Goal: Task Accomplishment & Management: Manage account settings

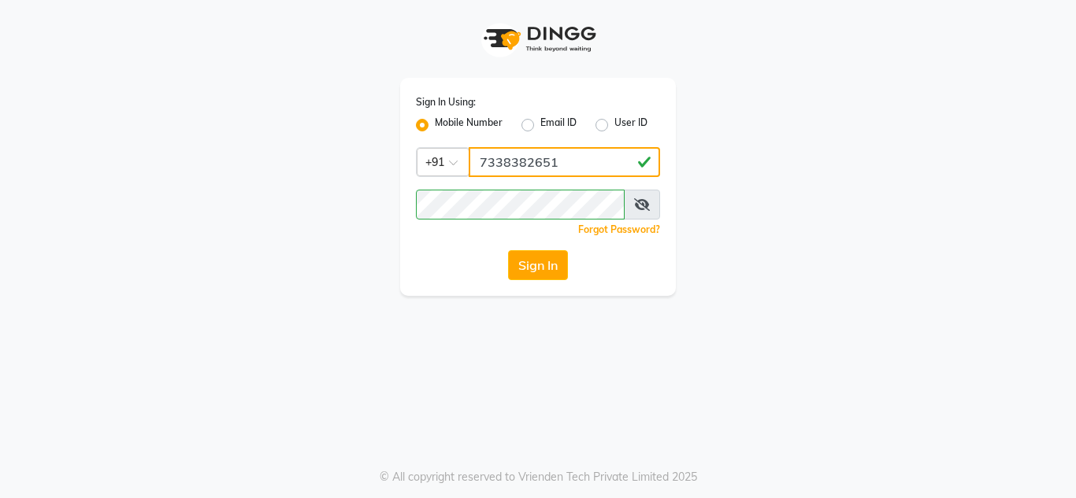
click at [569, 167] on input "7338382651" at bounding box center [564, 162] width 191 height 30
type input "7"
click at [506, 158] on input "Username" at bounding box center [564, 162] width 191 height 30
type input "8867417819"
click at [647, 200] on icon at bounding box center [642, 204] width 16 height 13
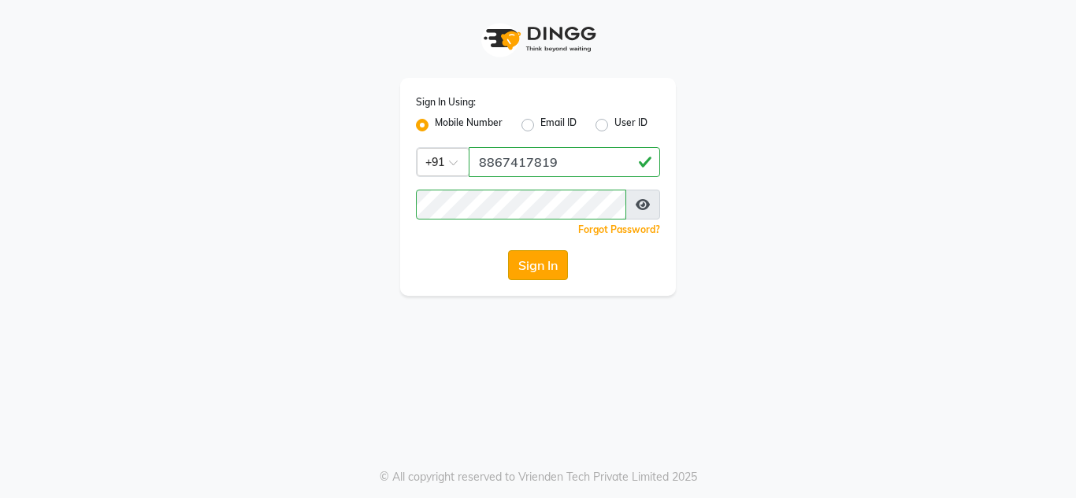
click at [553, 258] on button "Sign In" at bounding box center [538, 265] width 60 height 30
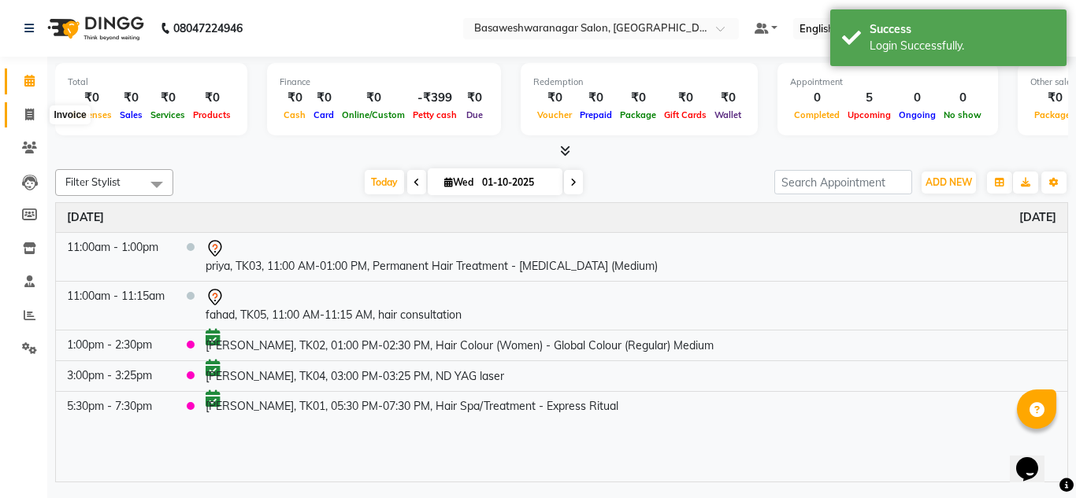
click at [24, 112] on span at bounding box center [30, 115] width 28 height 18
select select "842"
select select "service"
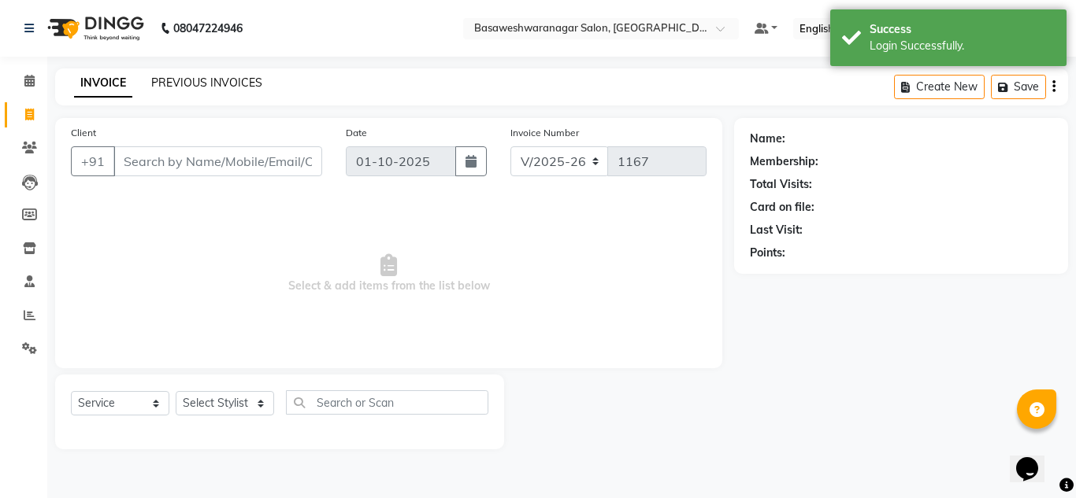
click at [218, 81] on link "PREVIOUS INVOICES" at bounding box center [206, 83] width 111 height 14
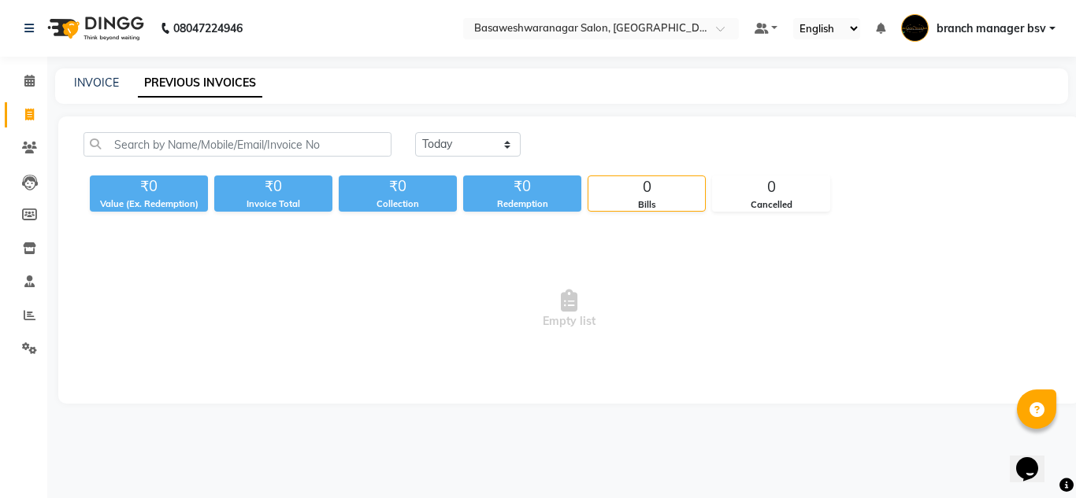
click at [166, 132] on div "Today Yesterday Custom Range ₹0 Value (Ex. Redemption) ₹0 Invoice Total ₹0 Coll…" at bounding box center [568, 260] width 1021 height 287
drag, startPoint x: 166, startPoint y: 132, endPoint x: 143, endPoint y: 135, distance: 24.0
click at [143, 135] on div "Today Yesterday Custom Range ₹0 Value (Ex. Redemption) ₹0 Invoice Total ₹0 Coll…" at bounding box center [568, 260] width 1021 height 287
click at [143, 135] on input "text" at bounding box center [237, 144] width 308 height 24
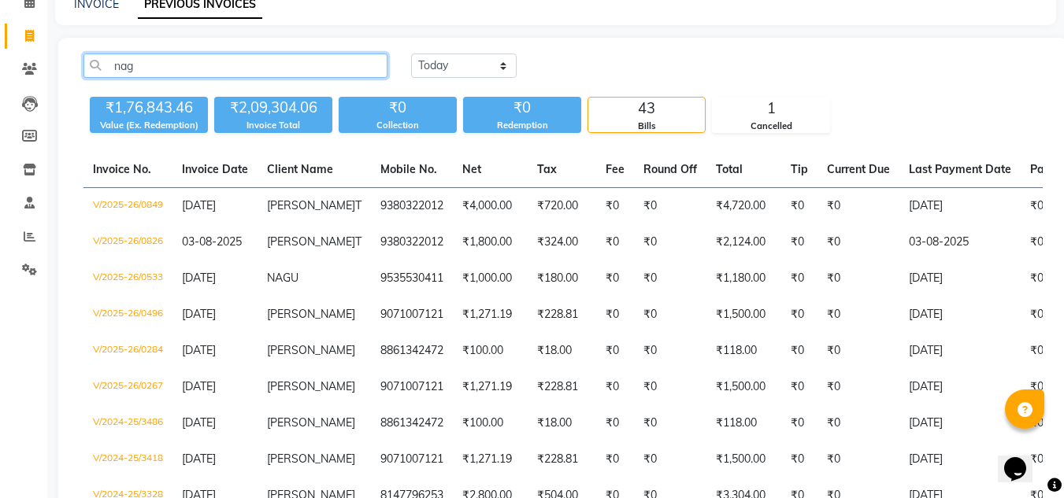
scroll to position [68, 0]
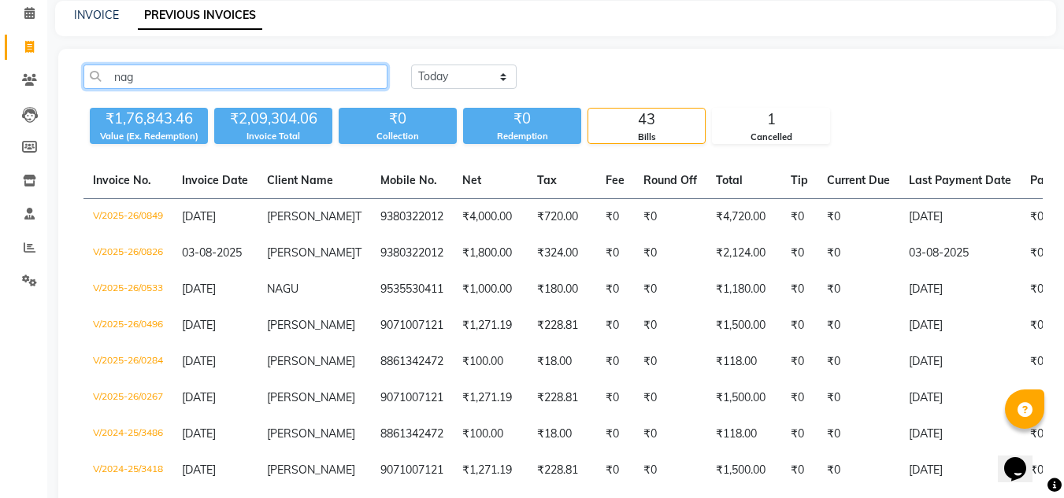
click at [202, 66] on input "nag" at bounding box center [235, 77] width 304 height 24
type input "n"
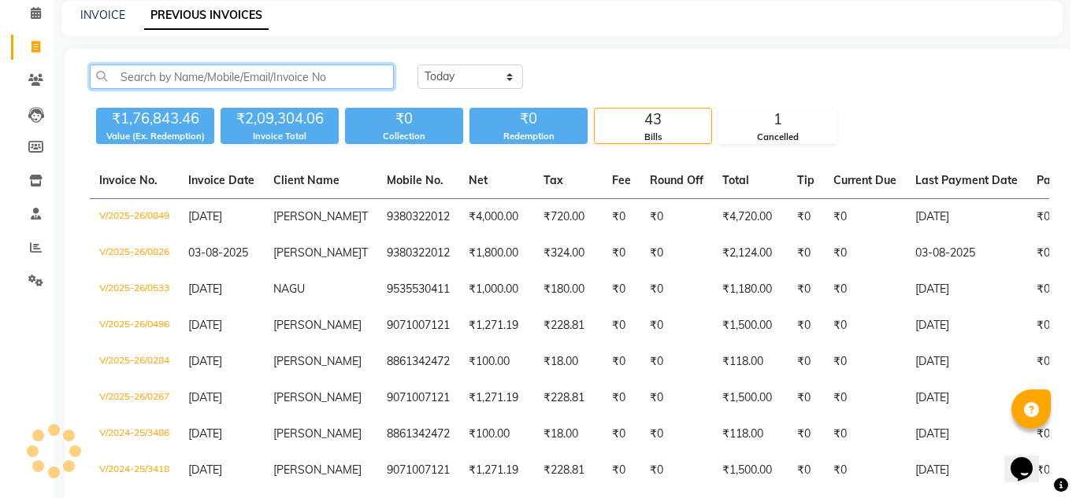
scroll to position [0, 0]
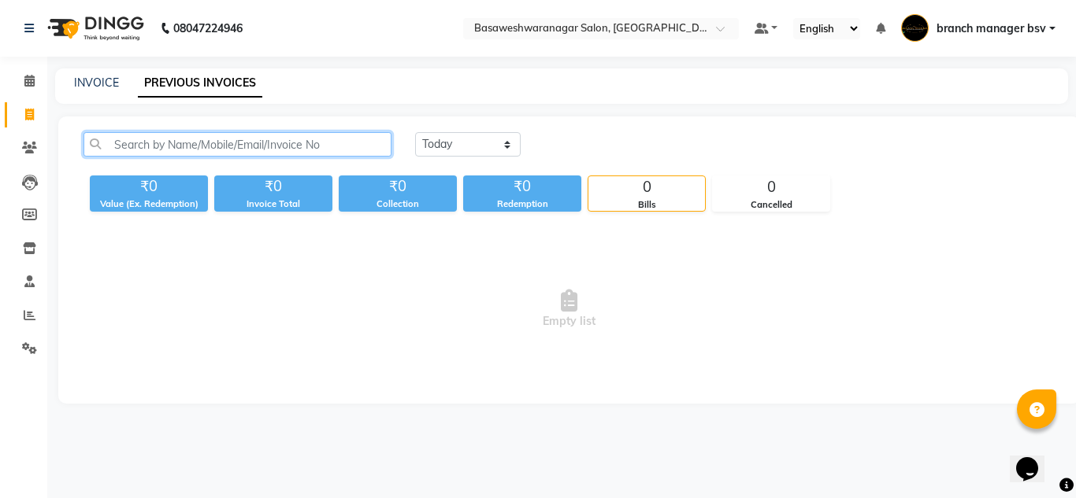
click at [225, 139] on input "text" at bounding box center [237, 144] width 308 height 24
click at [98, 81] on link "INVOICE" at bounding box center [96, 83] width 45 height 14
select select "service"
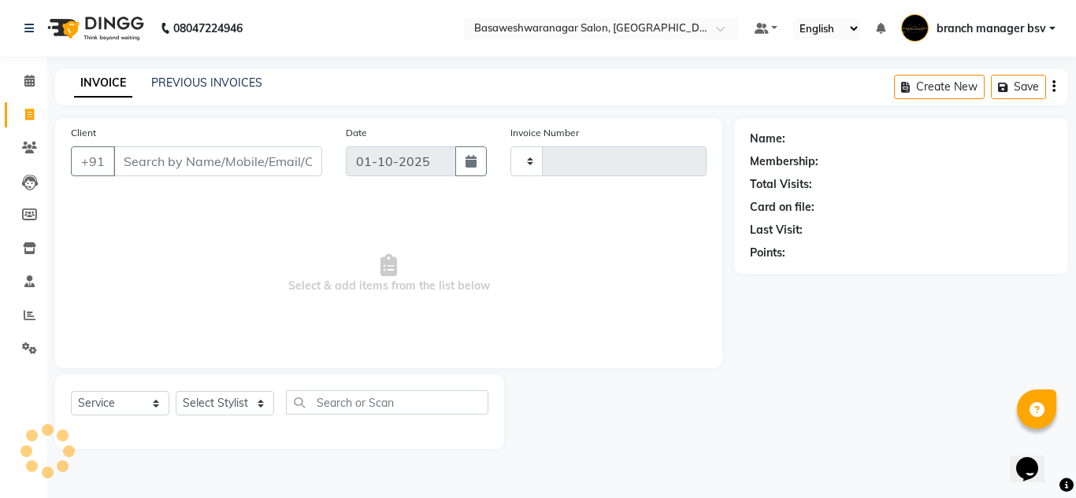
type input "1167"
select select "842"
click at [38, 72] on link "Calendar" at bounding box center [24, 82] width 38 height 26
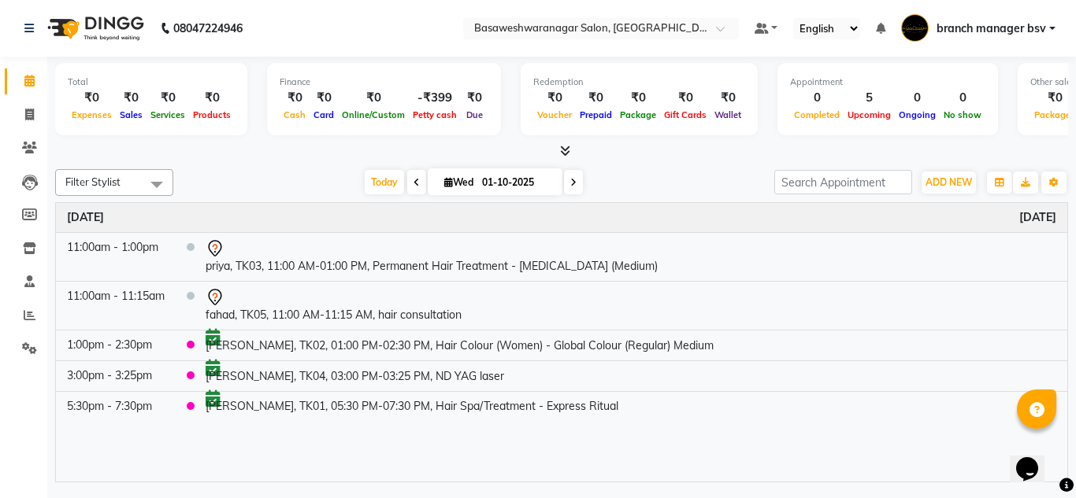
click at [408, 191] on span at bounding box center [416, 182] width 19 height 24
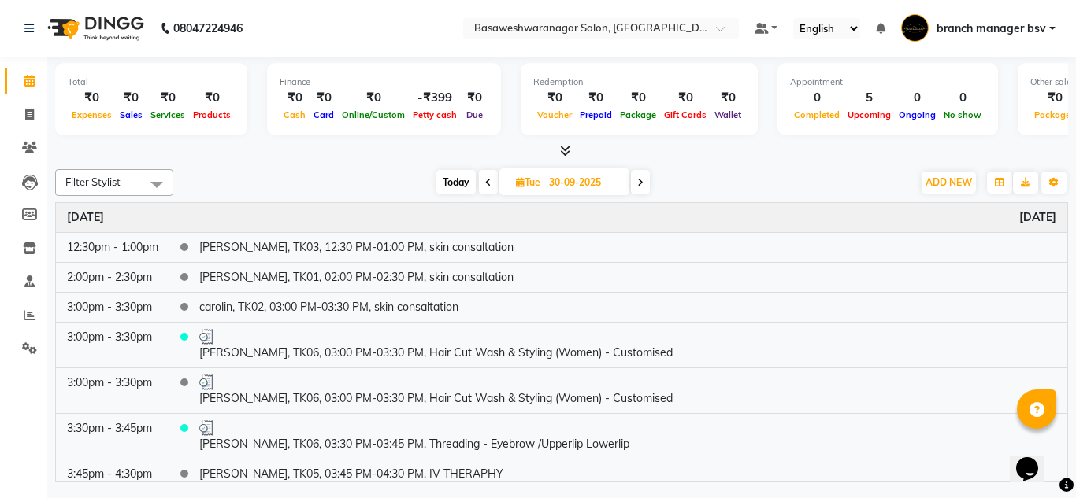
click at [485, 182] on icon at bounding box center [488, 182] width 6 height 9
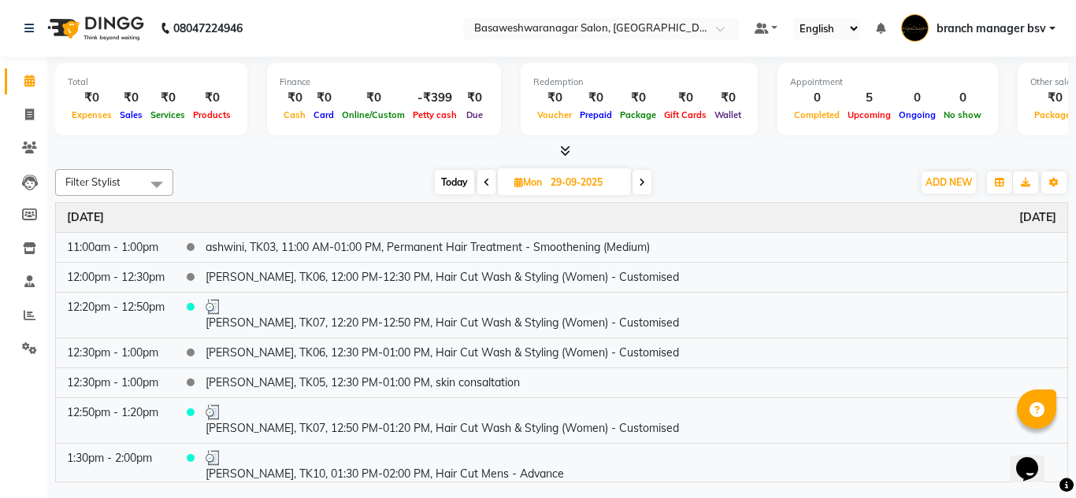
click at [485, 180] on icon at bounding box center [487, 182] width 6 height 9
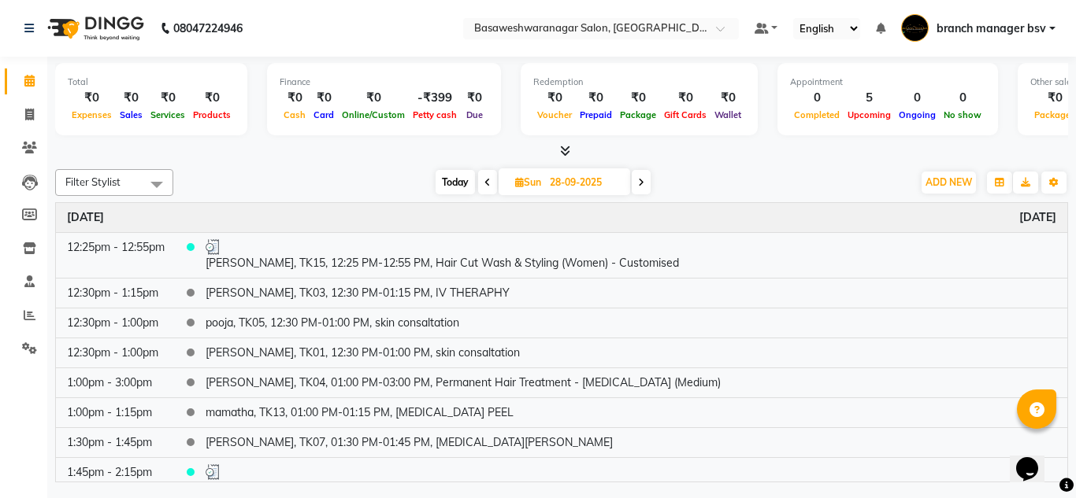
click at [485, 180] on icon at bounding box center [487, 182] width 6 height 9
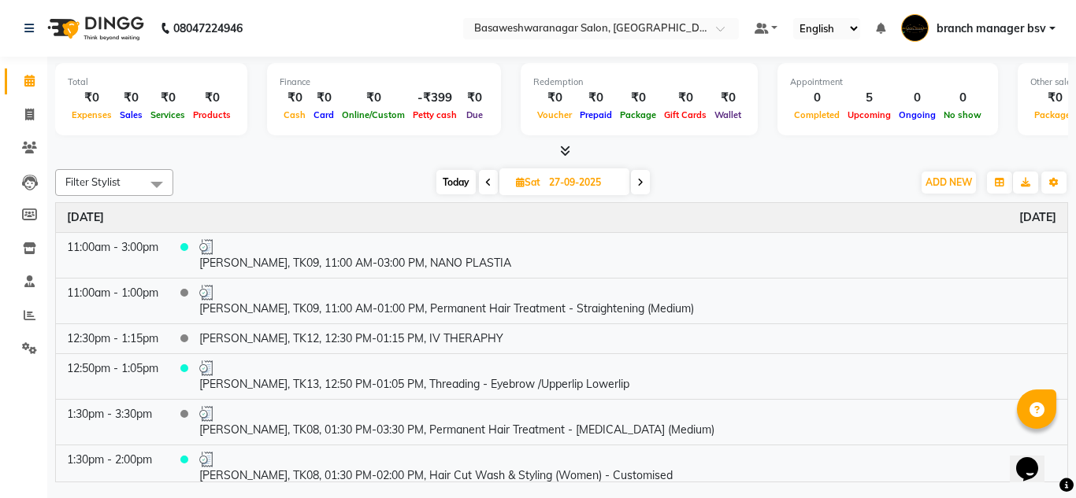
click at [485, 180] on icon at bounding box center [488, 182] width 6 height 9
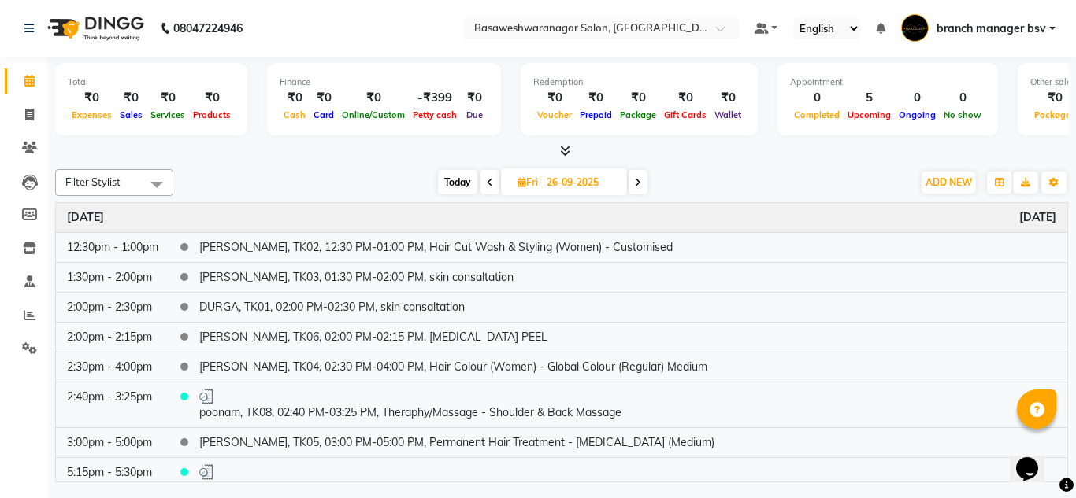
click at [485, 180] on span at bounding box center [489, 182] width 19 height 24
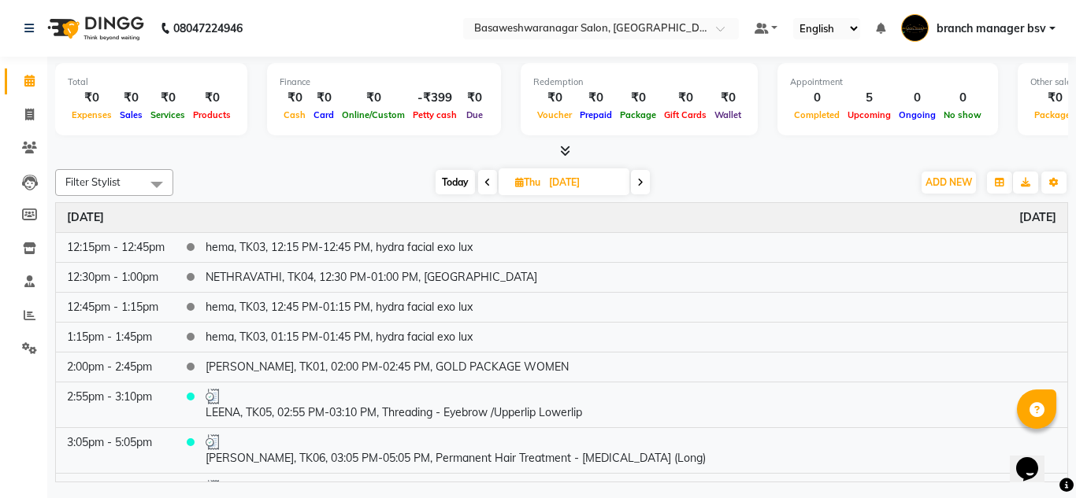
click at [485, 180] on icon at bounding box center [487, 182] width 6 height 9
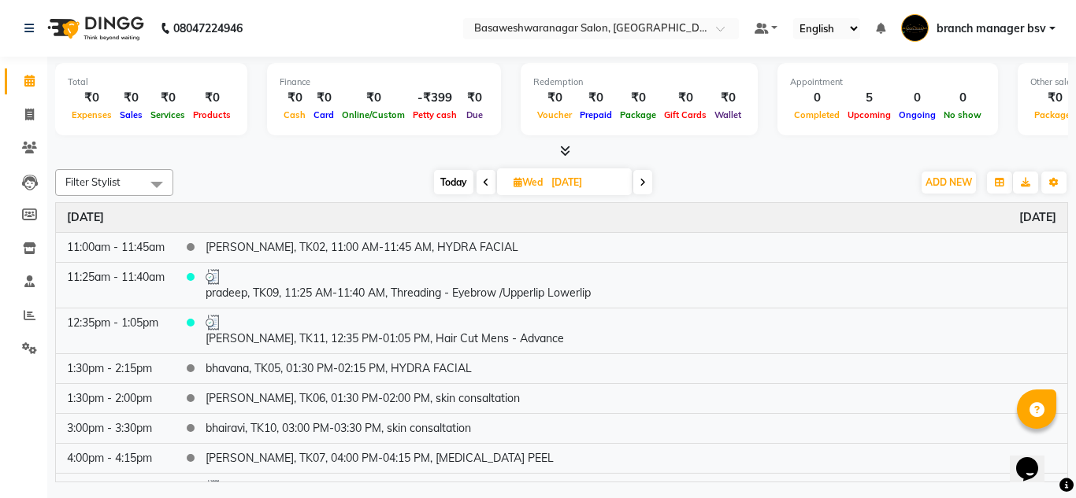
click at [485, 180] on icon at bounding box center [486, 182] width 6 height 9
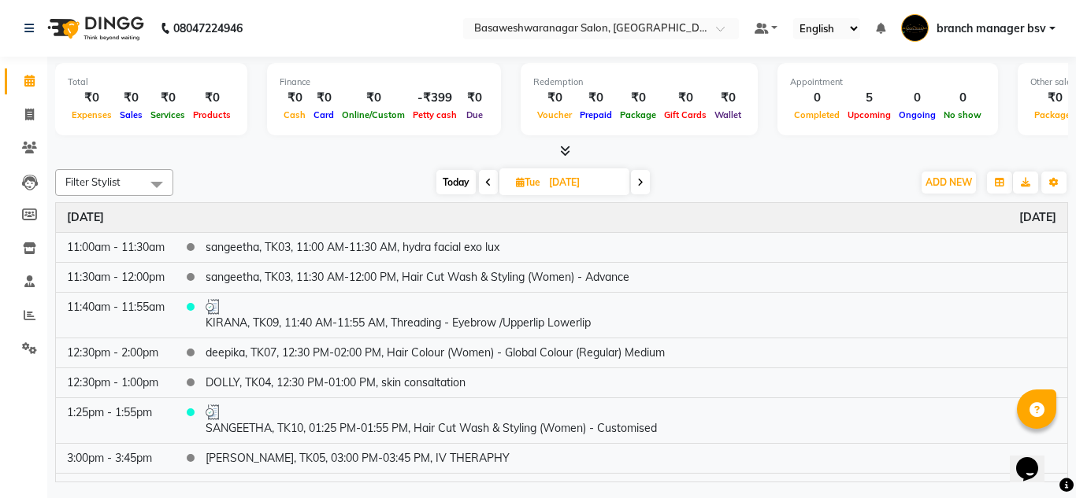
click at [485, 180] on icon at bounding box center [488, 182] width 6 height 9
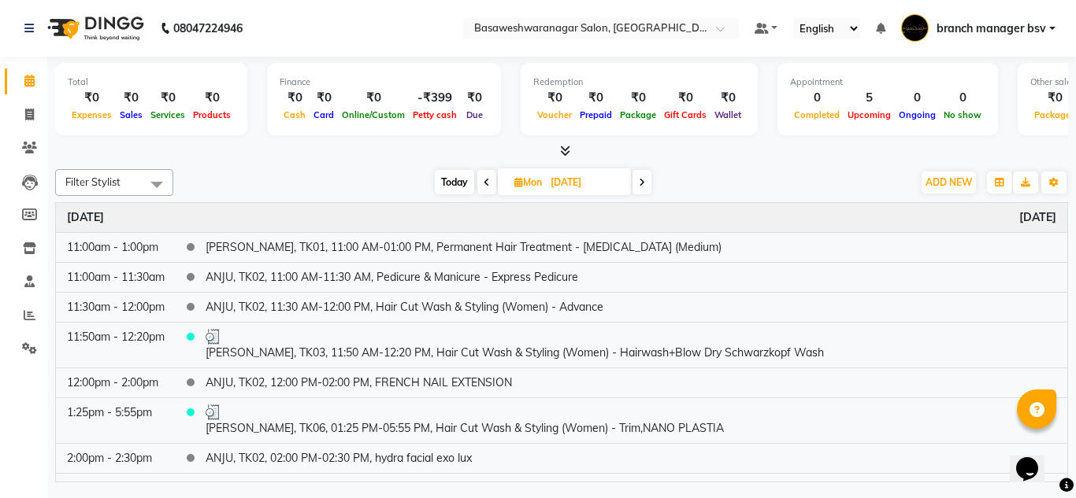
click at [485, 180] on icon at bounding box center [487, 182] width 6 height 9
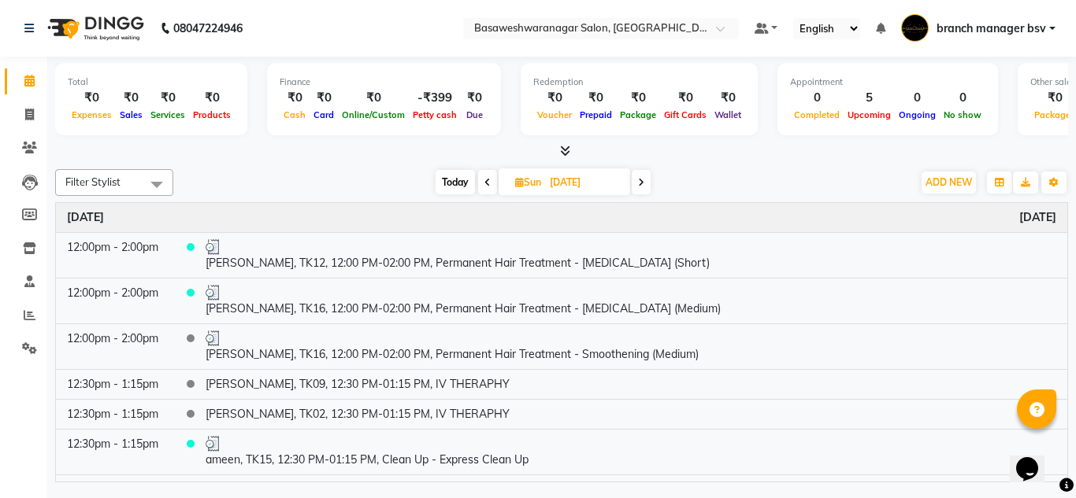
click at [485, 180] on icon at bounding box center [487, 182] width 6 height 9
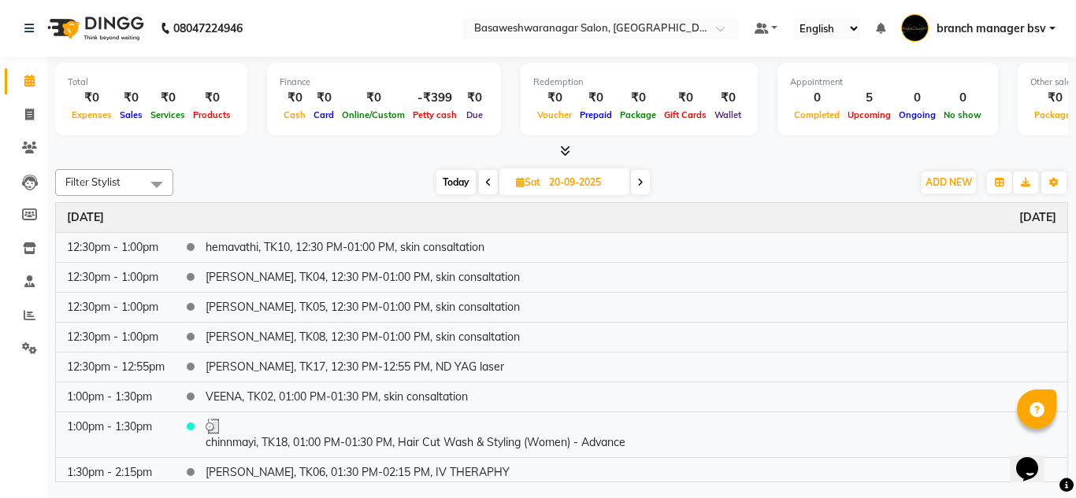
click at [485, 180] on icon at bounding box center [488, 182] width 6 height 9
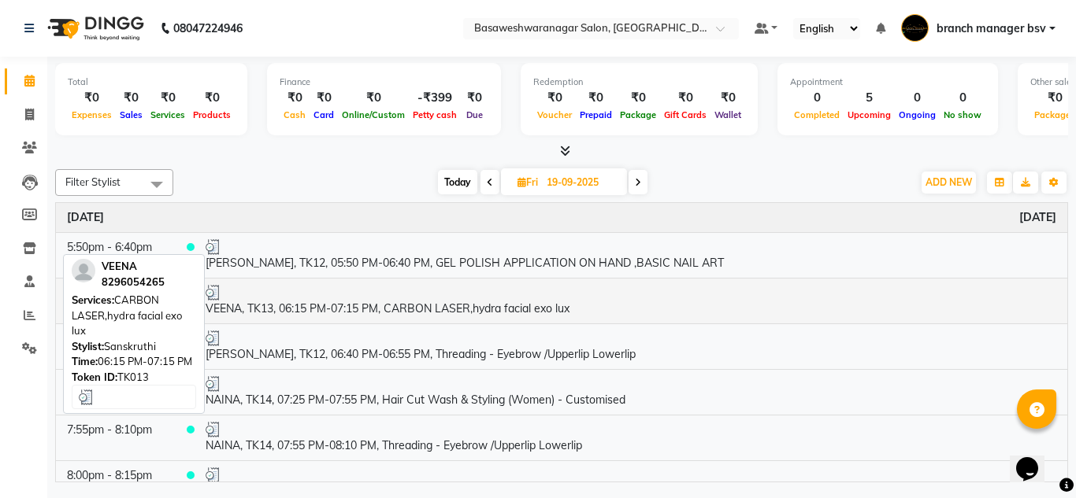
scroll to position [477, 0]
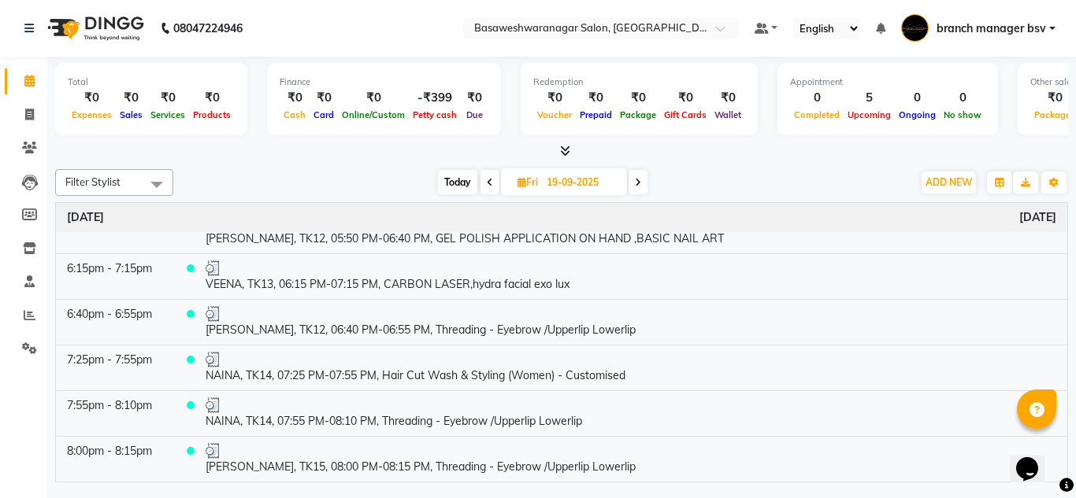
click at [491, 176] on span at bounding box center [489, 182] width 19 height 24
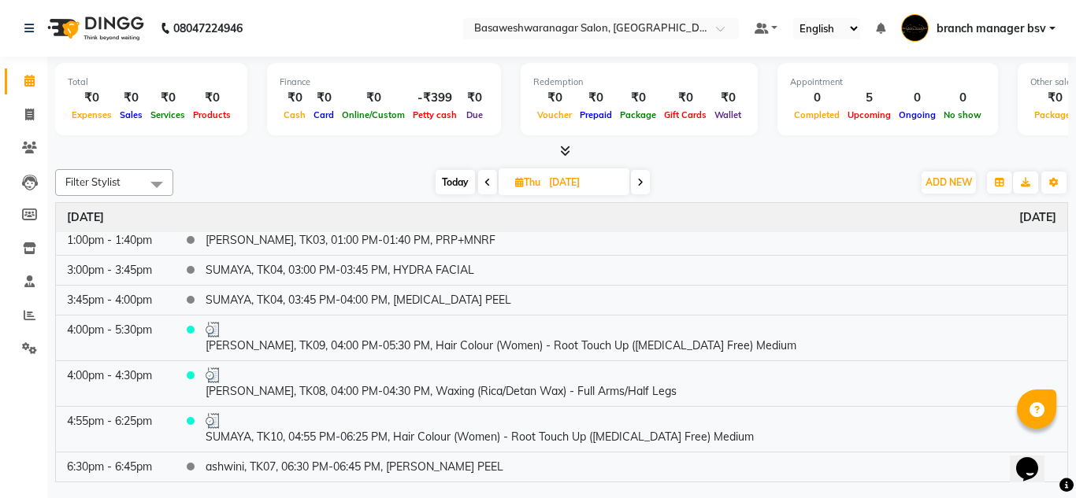
click at [491, 176] on span at bounding box center [487, 182] width 19 height 24
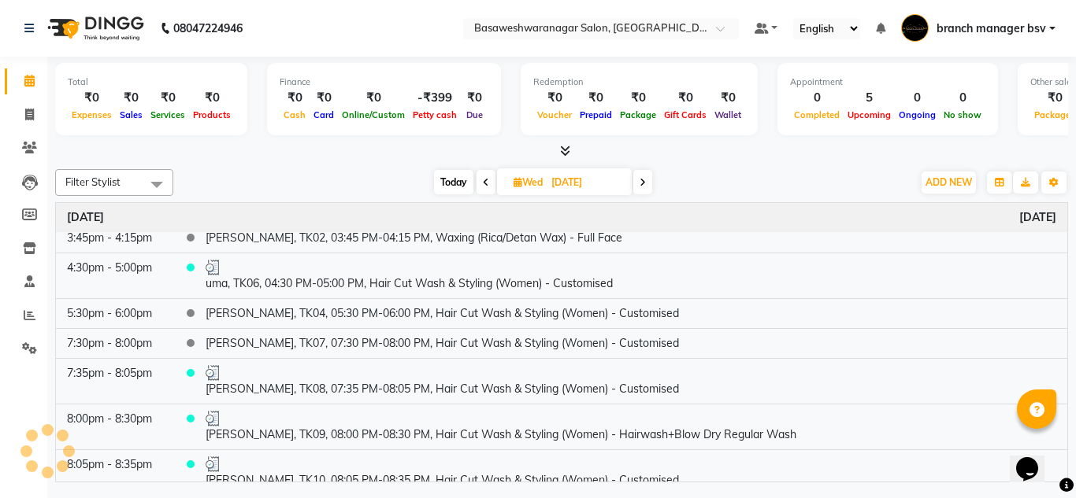
scroll to position [295, 0]
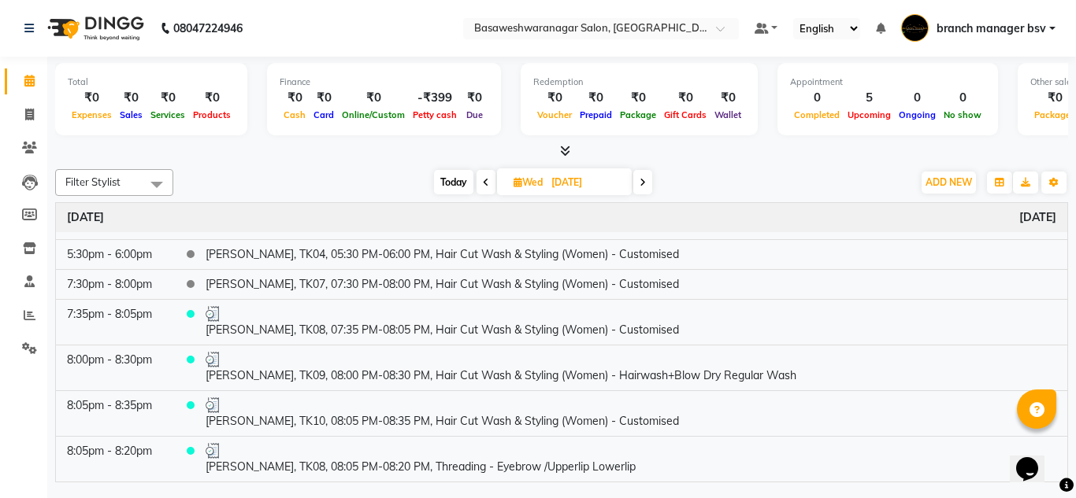
click at [491, 176] on span at bounding box center [485, 182] width 19 height 24
type input "16-09-2025"
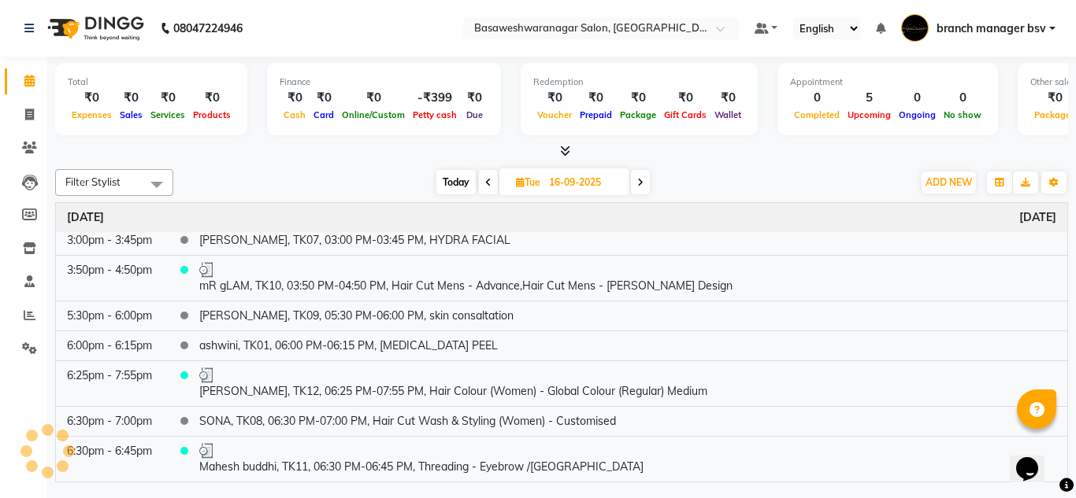
scroll to position [127, 0]
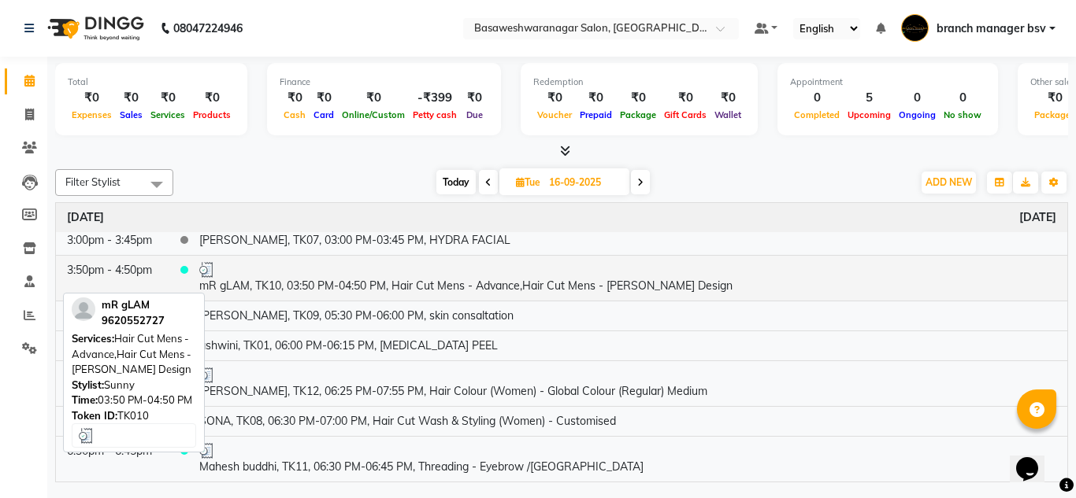
click at [354, 280] on td "mR gLAM, TK10, 03:50 PM-04:50 PM, Hair Cut Mens - Advance,Hair Cut Mens - Beard…" at bounding box center [627, 278] width 879 height 46
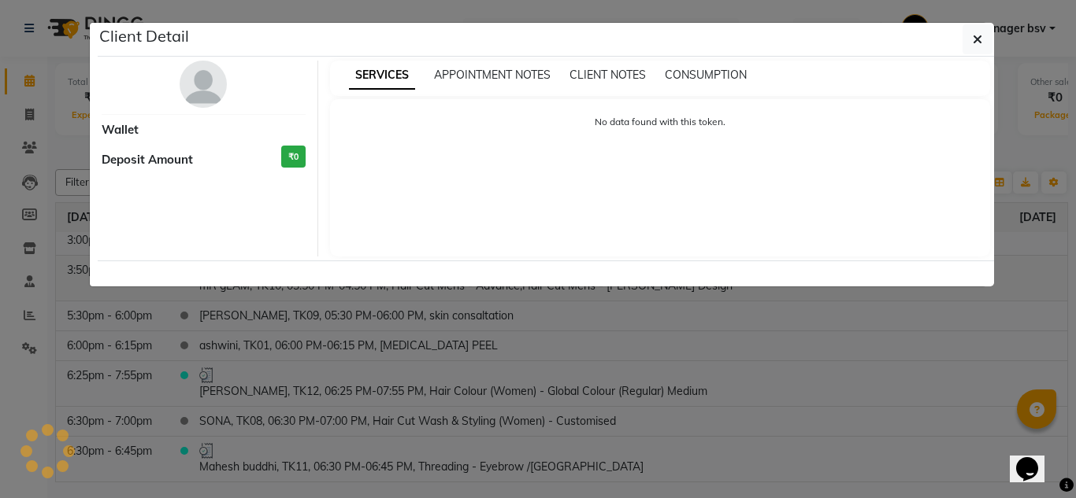
select select "3"
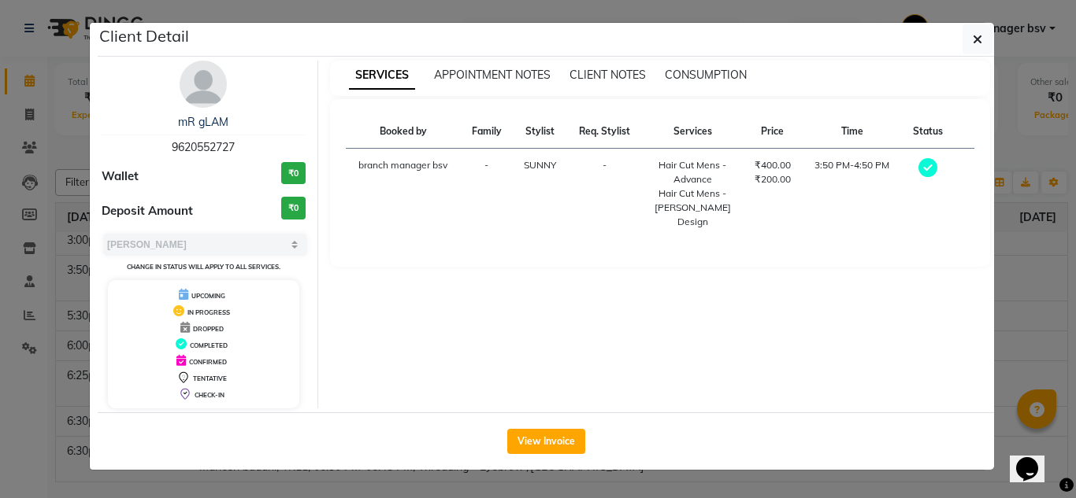
click at [28, 387] on ngb-modal-window "Client Detail mR gLAM 9620552727 Wallet ₹0 Deposit Amount ₹0 Select MARK DONE U…" at bounding box center [538, 249] width 1076 height 498
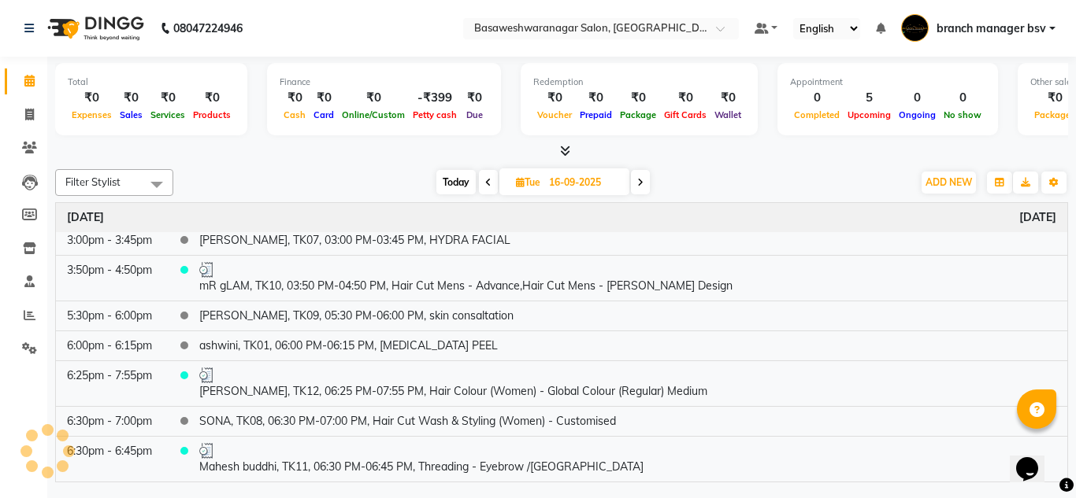
click at [487, 178] on icon at bounding box center [488, 182] width 6 height 9
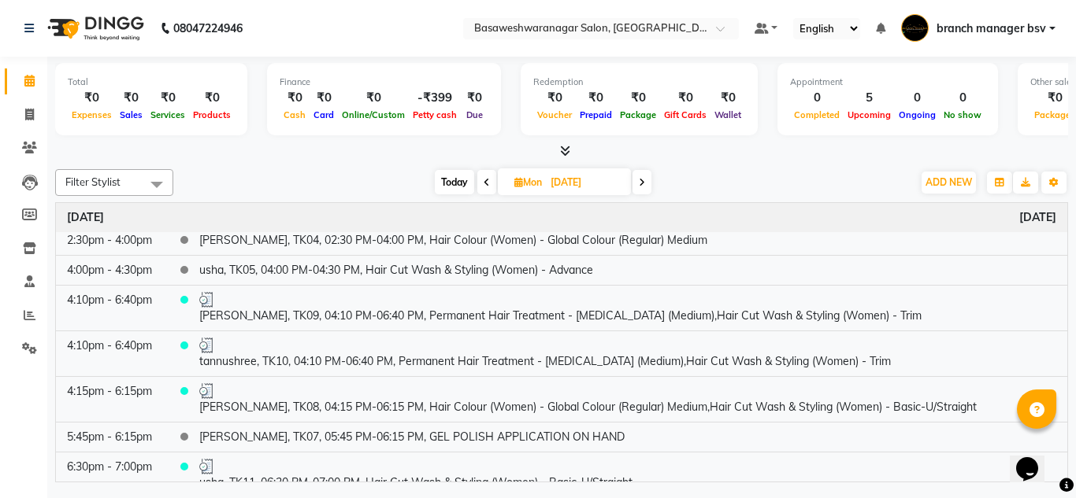
scroll to position [188, 0]
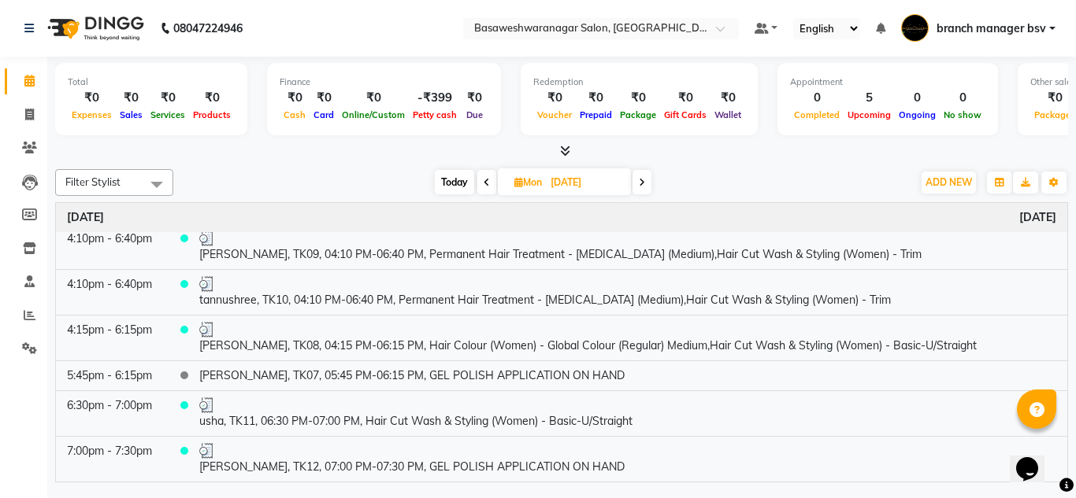
click at [487, 178] on icon at bounding box center [487, 182] width 6 height 9
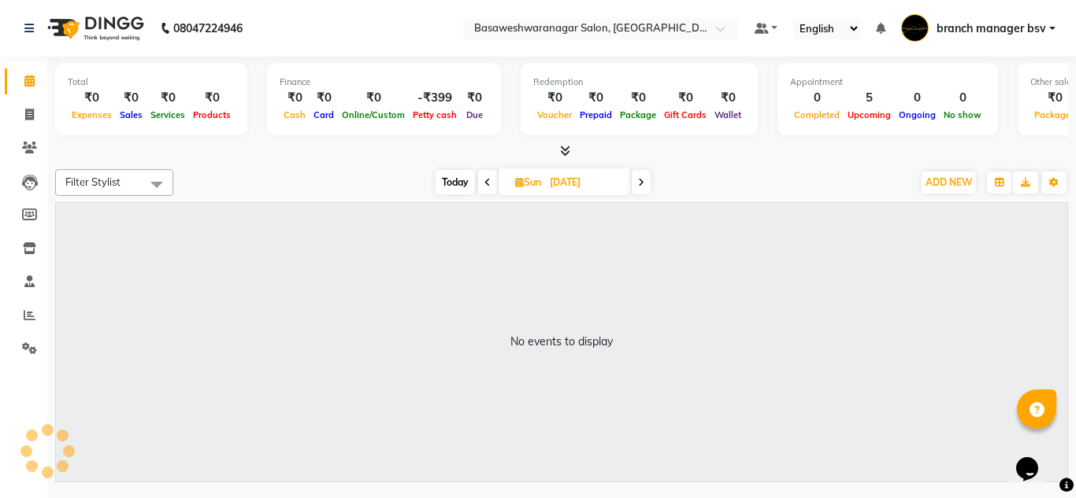
scroll to position [0, 0]
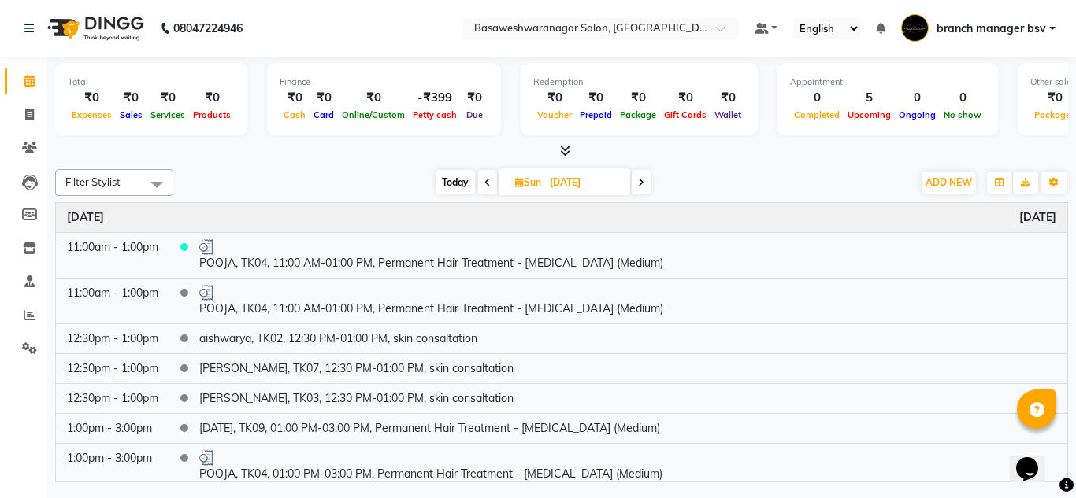
click at [487, 178] on icon at bounding box center [487, 182] width 6 height 9
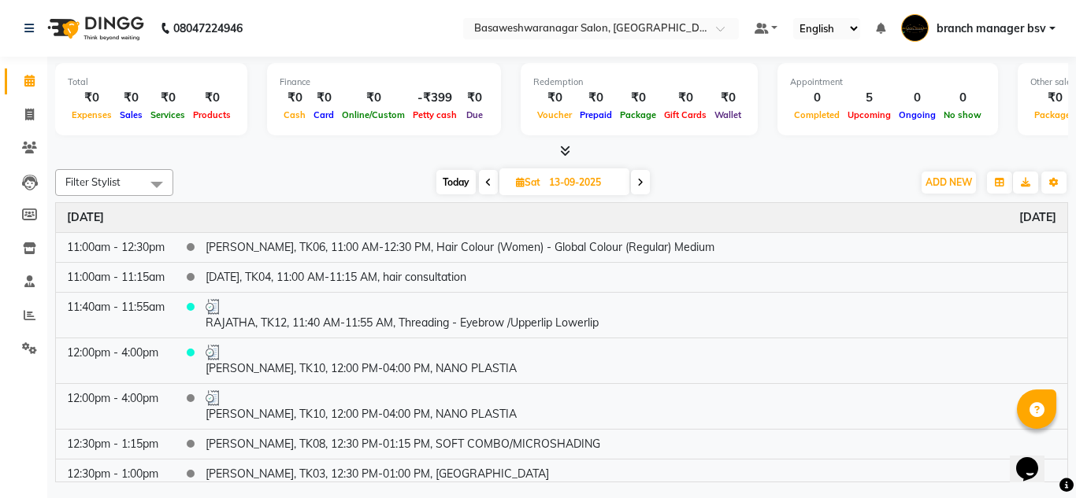
click at [487, 178] on icon at bounding box center [488, 182] width 6 height 9
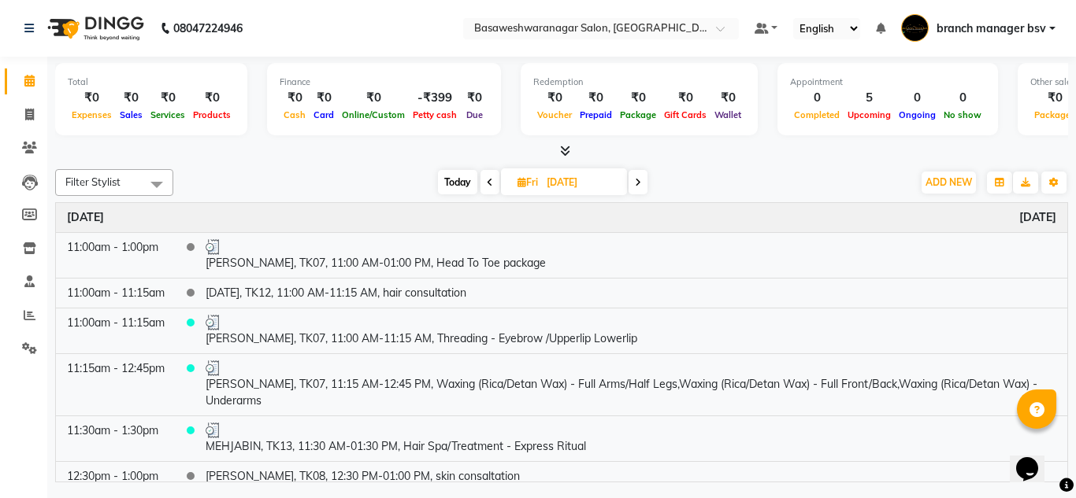
click at [487, 178] on icon at bounding box center [490, 182] width 6 height 9
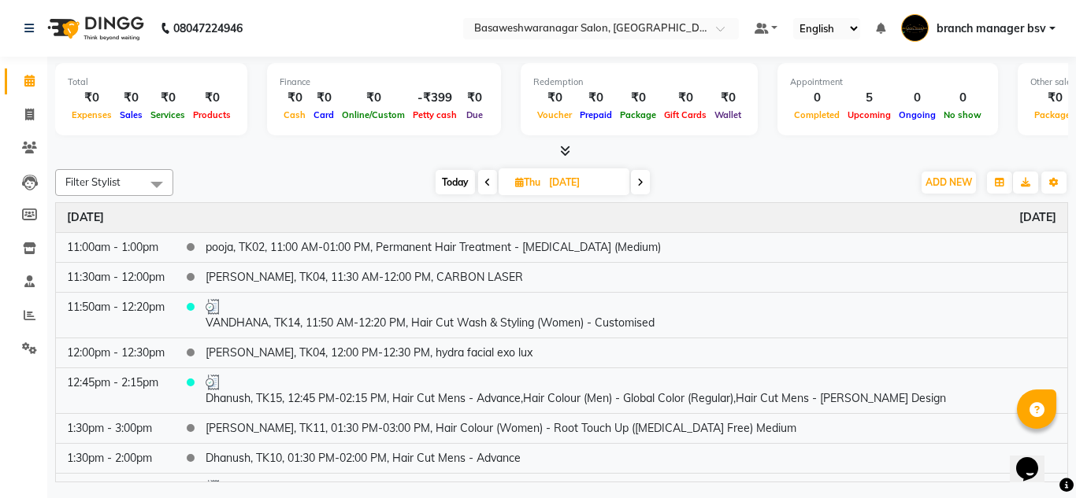
click at [487, 178] on icon at bounding box center [487, 182] width 6 height 9
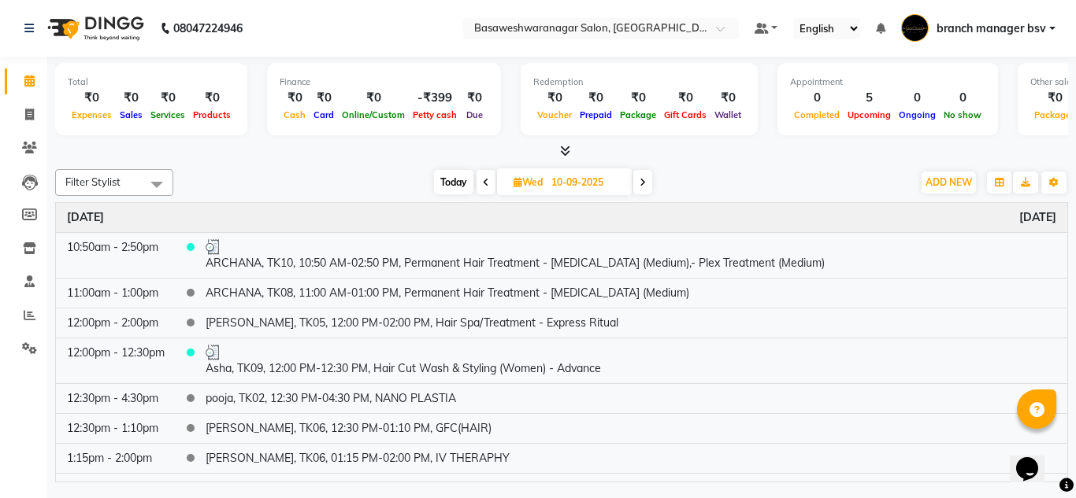
click at [488, 182] on span at bounding box center [485, 182] width 19 height 24
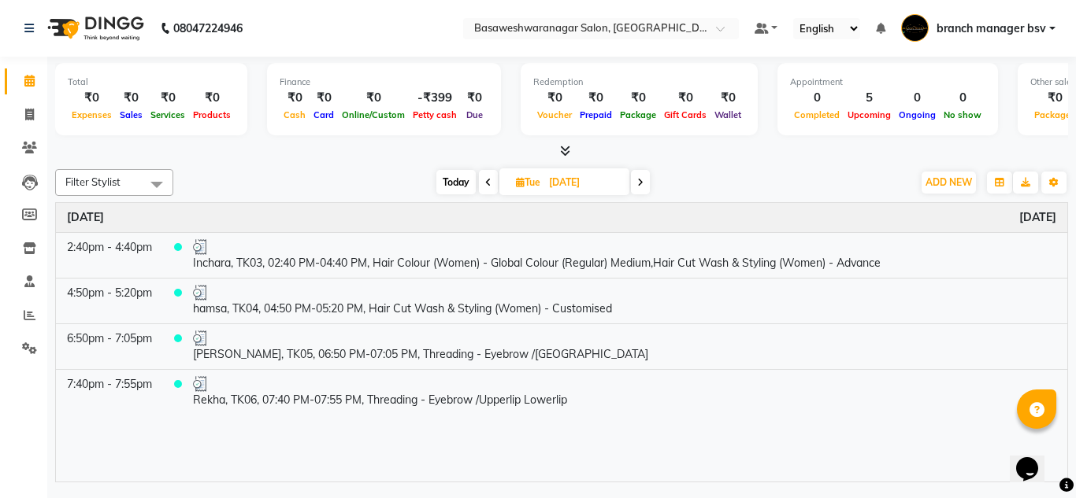
click at [488, 182] on icon at bounding box center [488, 182] width 6 height 9
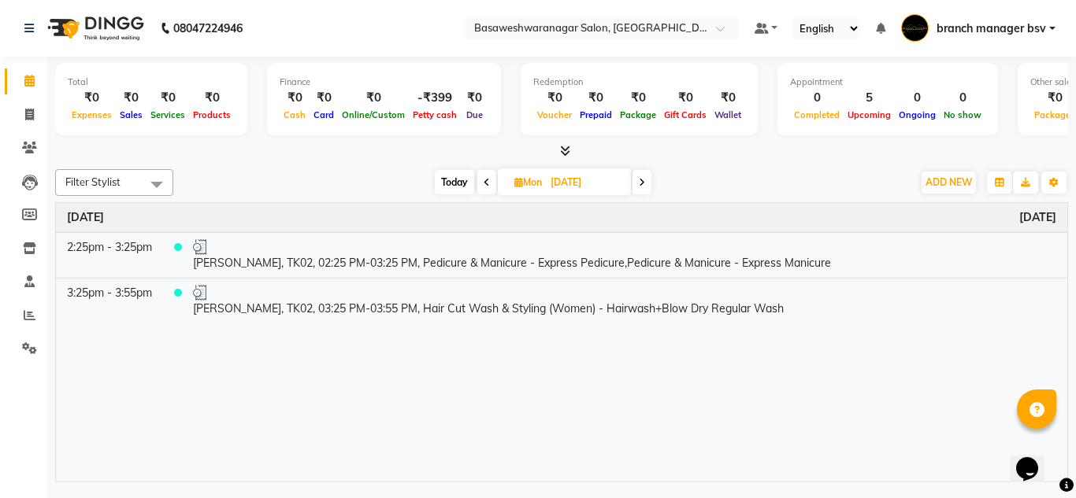
click at [488, 182] on span at bounding box center [486, 182] width 19 height 24
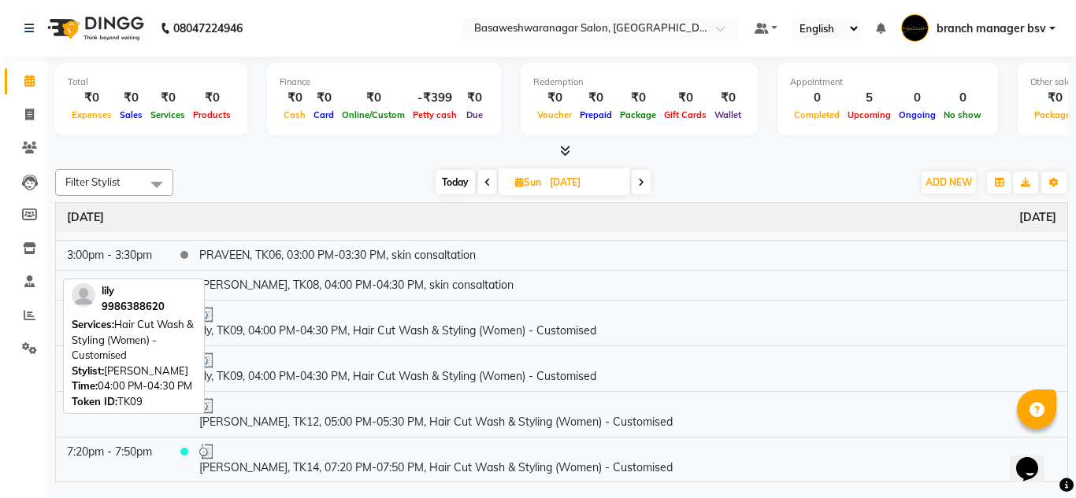
scroll to position [464, 0]
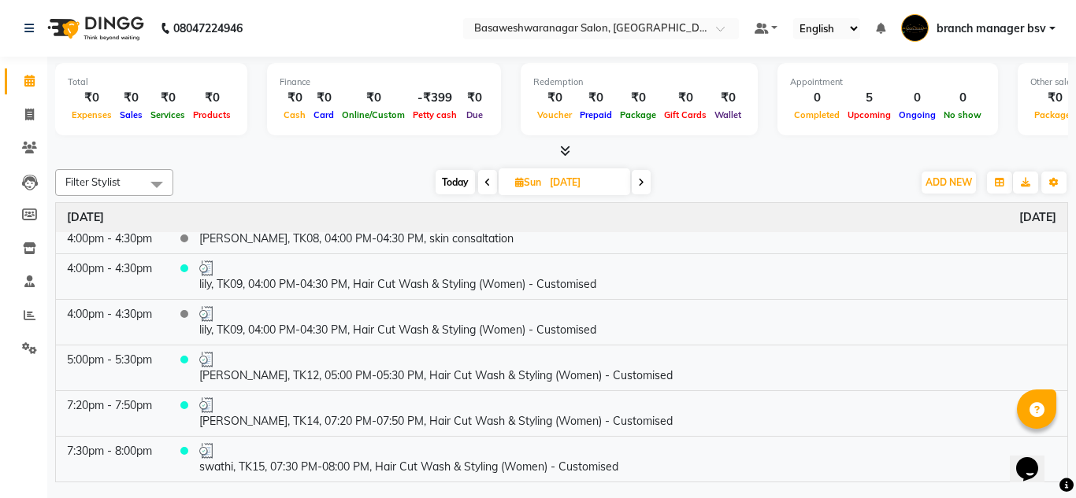
click at [482, 182] on span at bounding box center [487, 182] width 19 height 24
type input "06-09-2025"
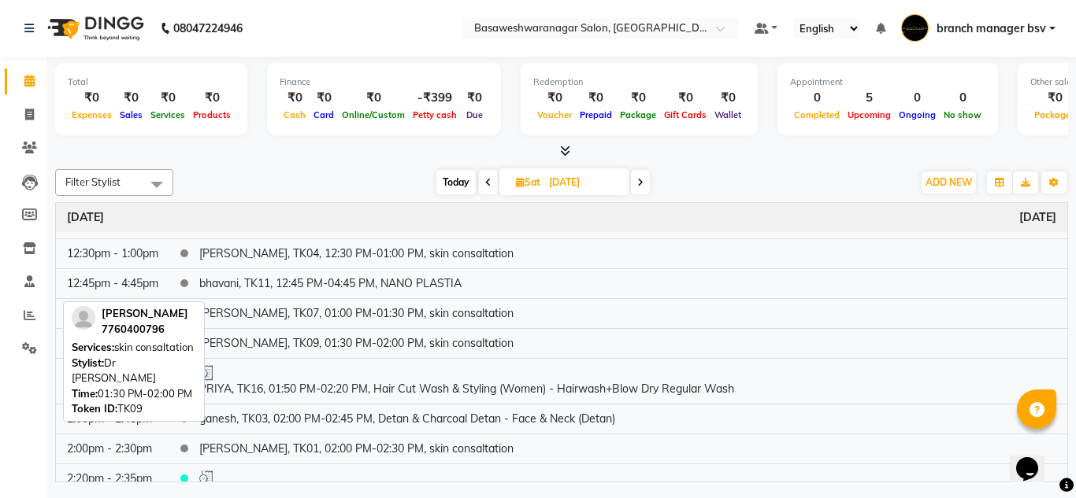
scroll to position [43, 0]
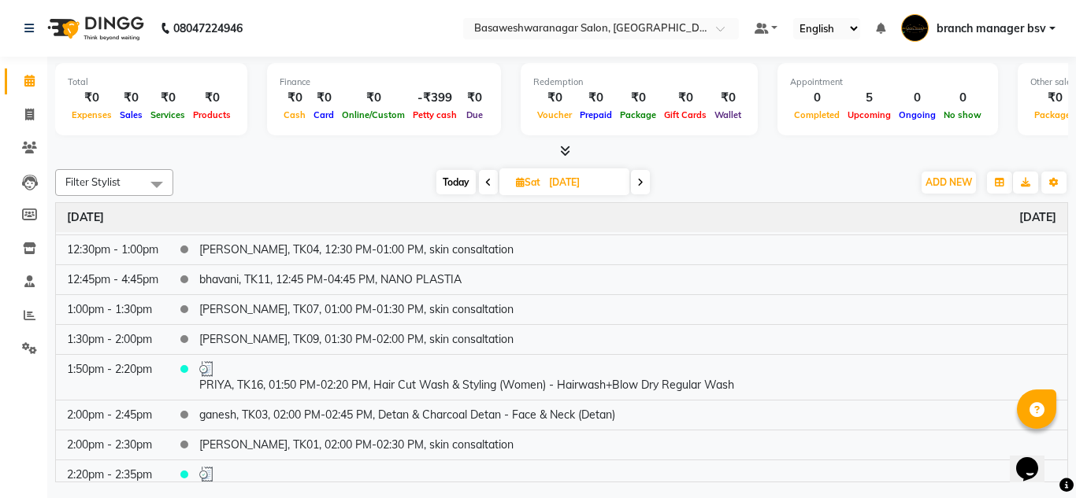
click at [520, 182] on icon at bounding box center [520, 182] width 9 height 10
select select "9"
select select "2025"
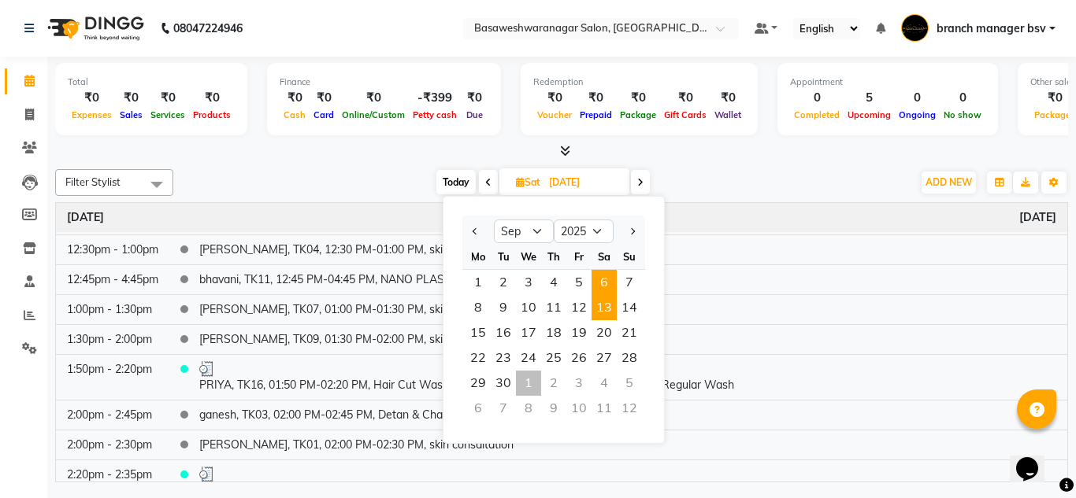
click at [612, 300] on span "13" at bounding box center [603, 307] width 25 height 25
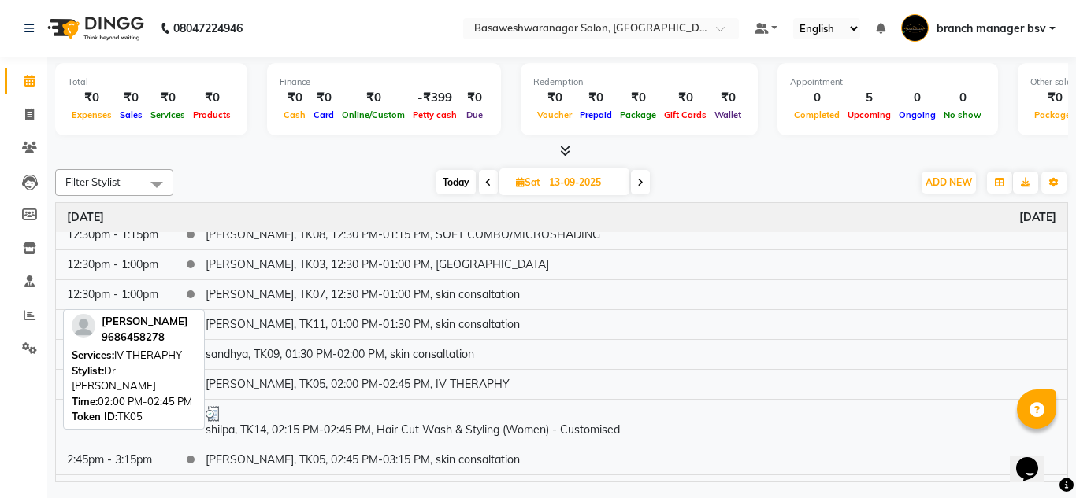
scroll to position [232, 0]
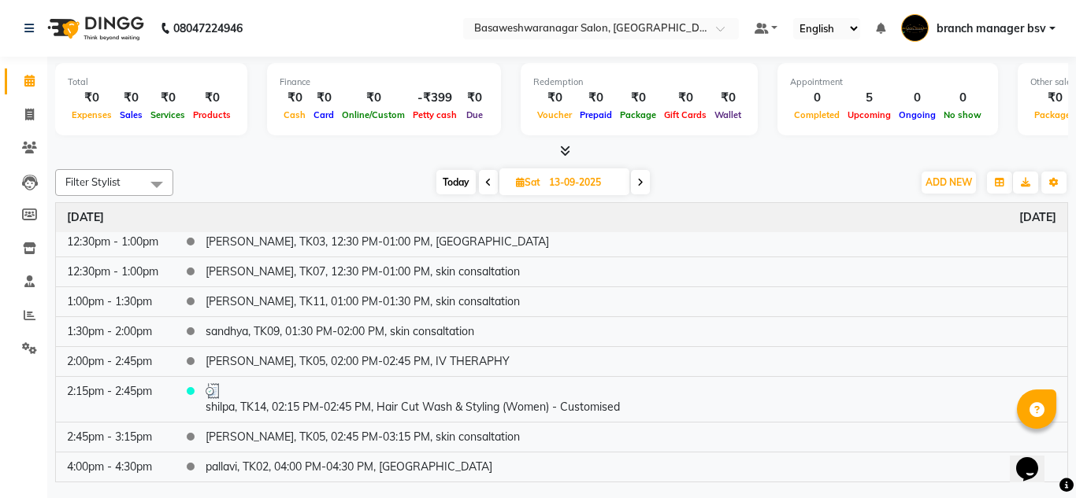
click at [639, 184] on icon at bounding box center [640, 182] width 6 height 9
type input "14-09-2025"
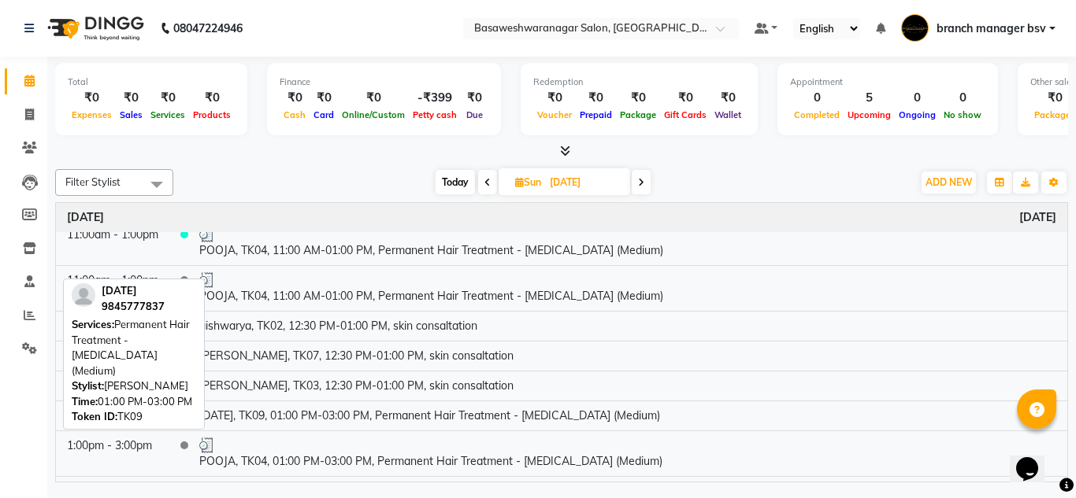
scroll to position [0, 0]
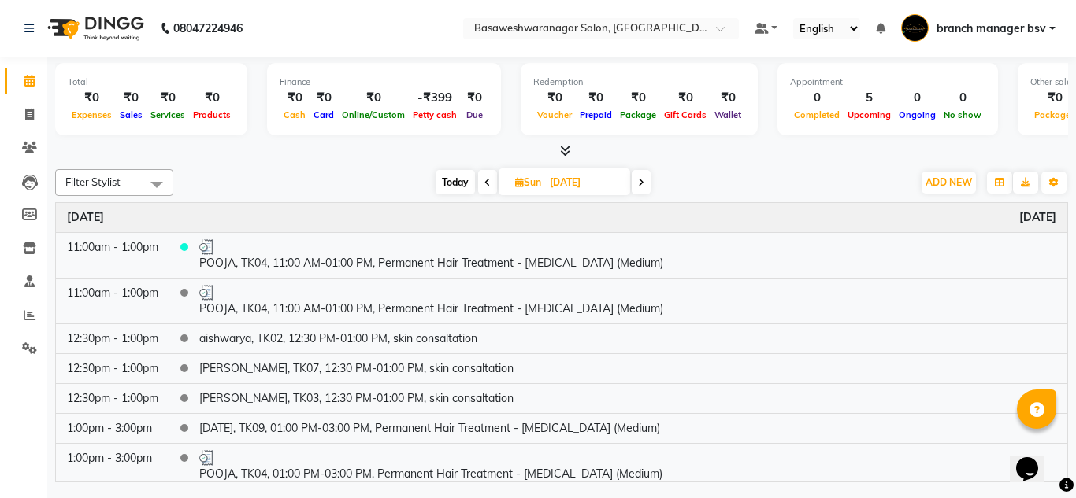
click at [536, 180] on span "Sun" at bounding box center [528, 182] width 34 height 12
select select "9"
select select "2025"
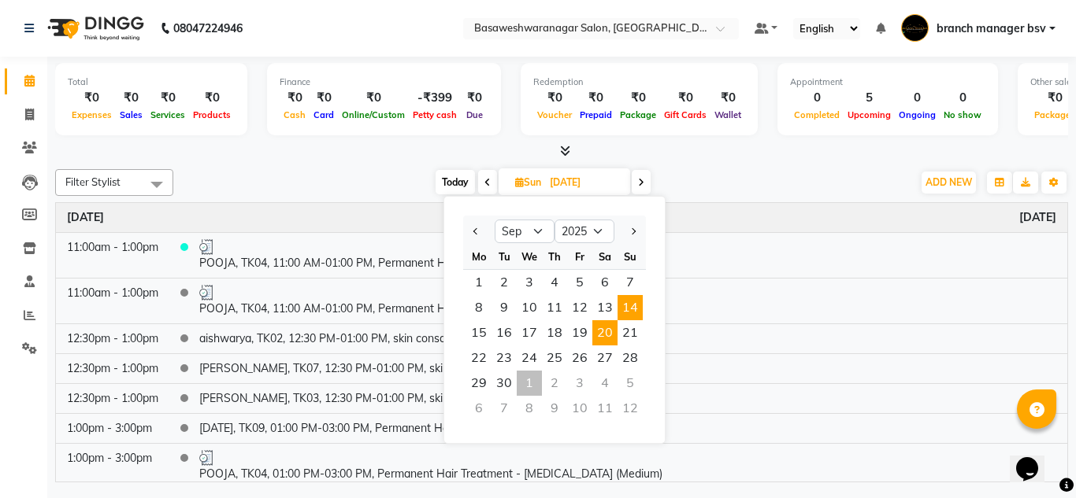
click at [614, 328] on span "20" at bounding box center [604, 333] width 25 height 25
type input "20-09-2025"
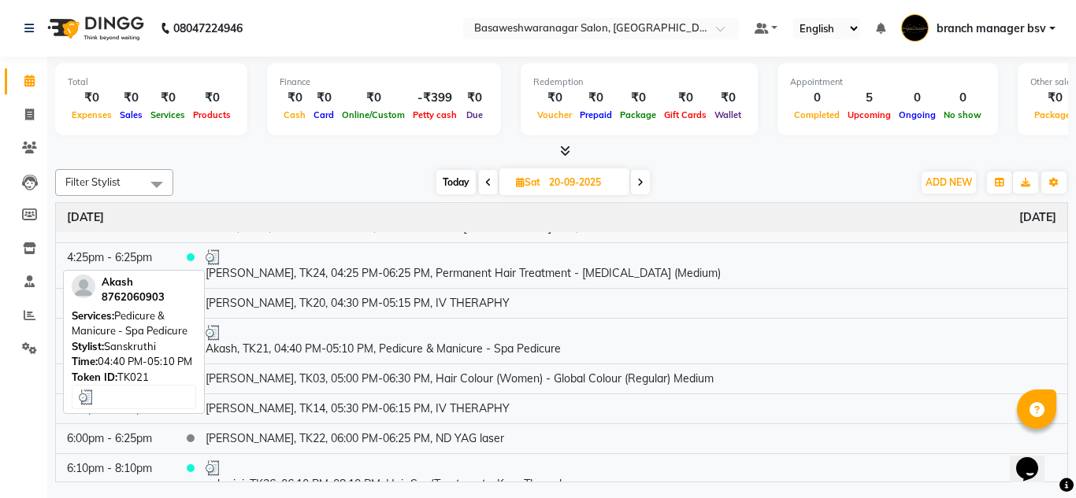
scroll to position [625, 0]
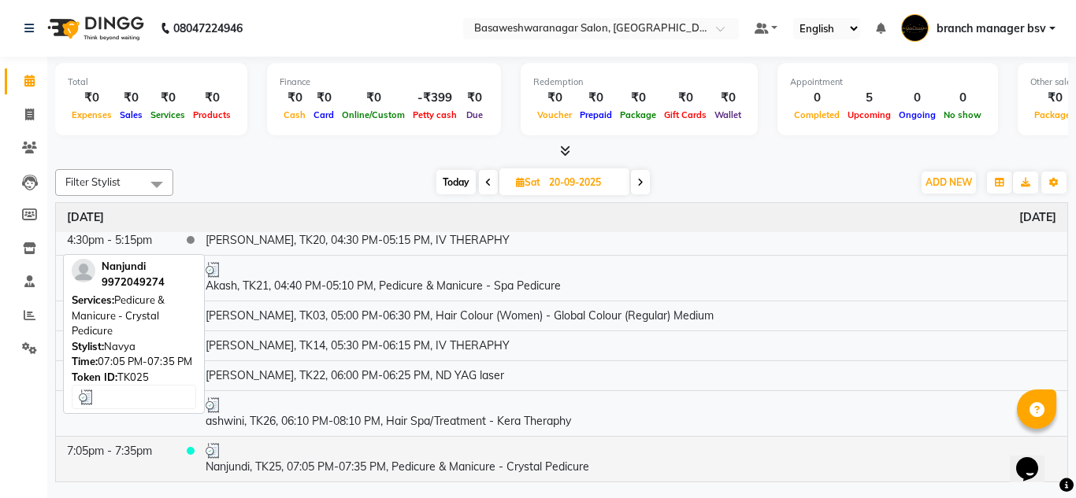
click at [200, 469] on td "Nanjundi, TK25, 07:05 PM-07:35 PM, Pedicure & Manicure - Crystal Pedicure" at bounding box center [631, 459] width 873 height 46
select select "3"
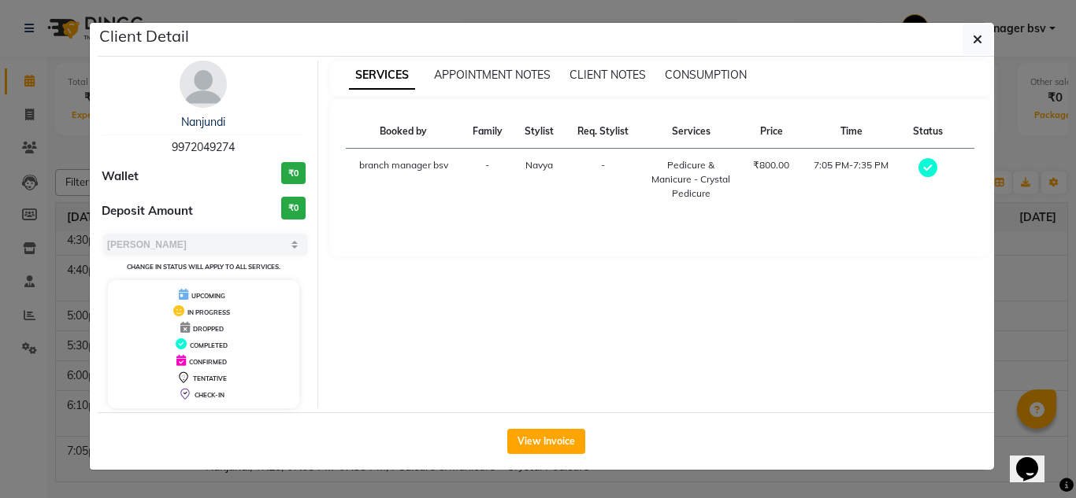
drag, startPoint x: 169, startPoint y: 146, endPoint x: 302, endPoint y: 148, distance: 133.1
click at [302, 148] on div "Nanjundi 9972049274" at bounding box center [204, 135] width 204 height 42
copy span "9972049274"
click at [302, 148] on div "Nanjundi 9972049274" at bounding box center [204, 135] width 204 height 42
click at [454, 487] on ngb-modal-window "Client Detail Nanjundi 9972049274 Wallet ₹0 Deposit Amount ₹0 Select MARK DONE …" at bounding box center [538, 249] width 1076 height 498
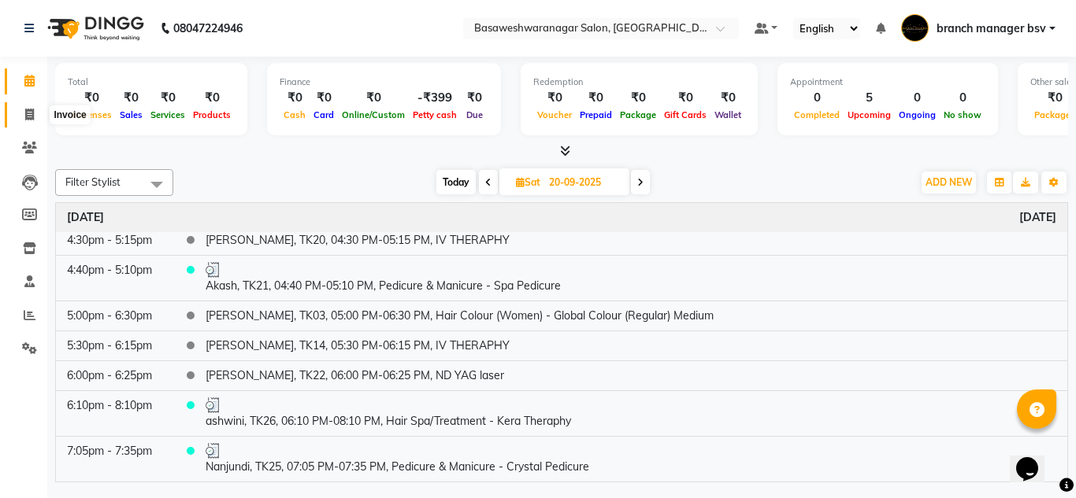
click at [26, 120] on span at bounding box center [30, 115] width 28 height 18
select select "service"
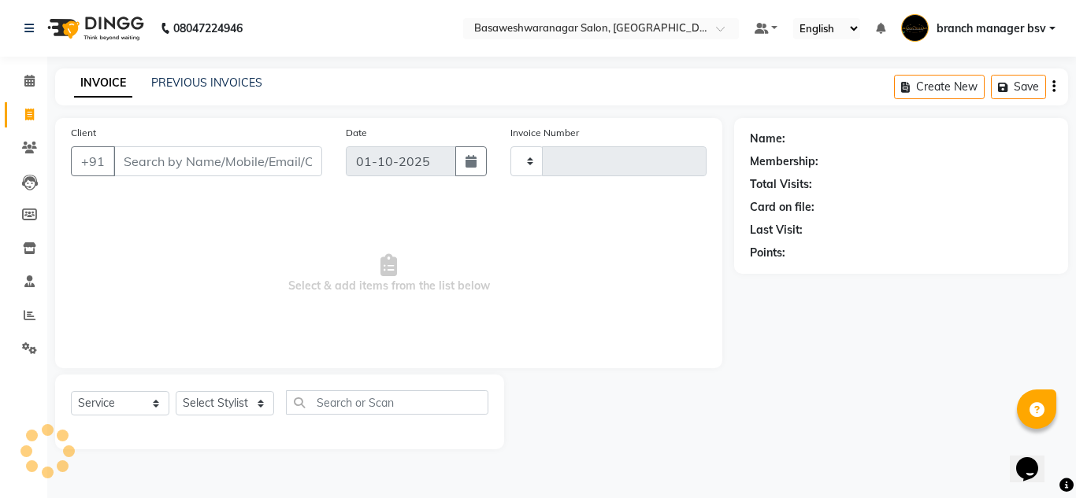
type input "1167"
select select "842"
click at [250, 161] on input "Client" at bounding box center [217, 161] width 209 height 30
click at [224, 86] on link "PREVIOUS INVOICES" at bounding box center [206, 83] width 111 height 14
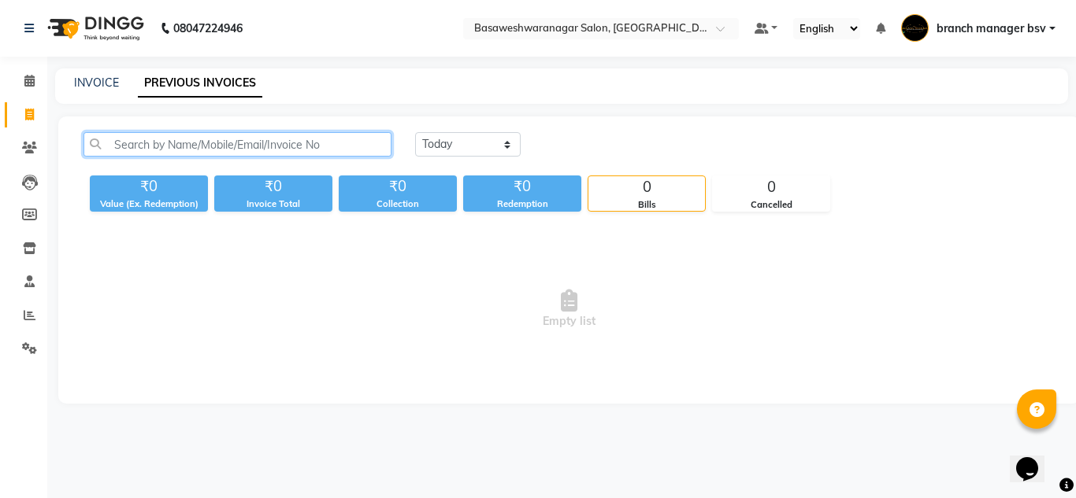
click at [197, 138] on input "text" at bounding box center [237, 144] width 308 height 24
paste input "9972049274"
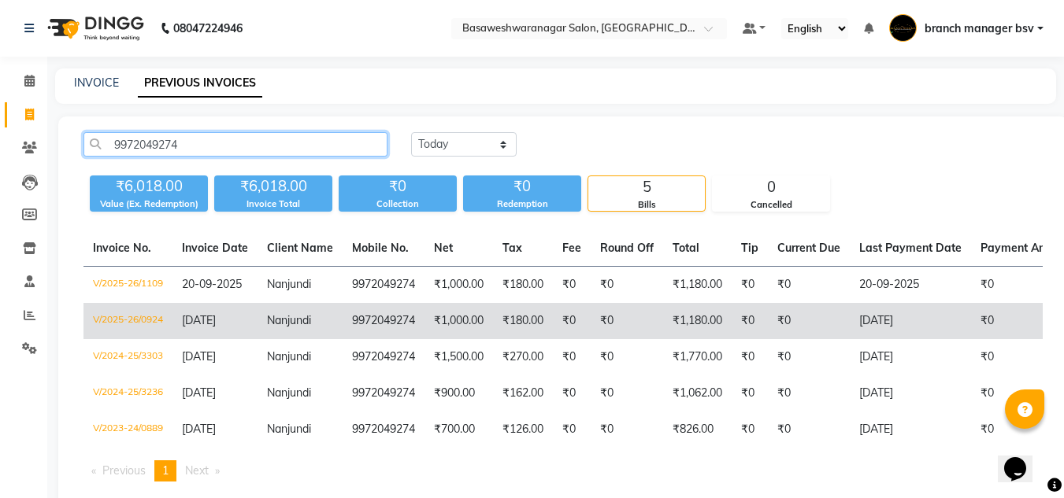
type input "9972049274"
click at [248, 326] on td "21-08-2025" at bounding box center [214, 321] width 85 height 36
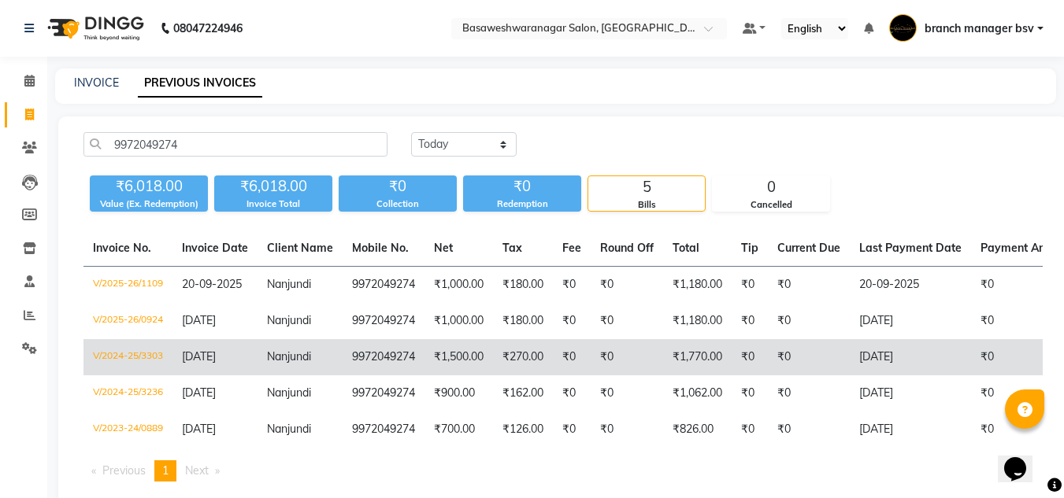
click at [331, 372] on td "Nanjundi" at bounding box center [300, 357] width 85 height 36
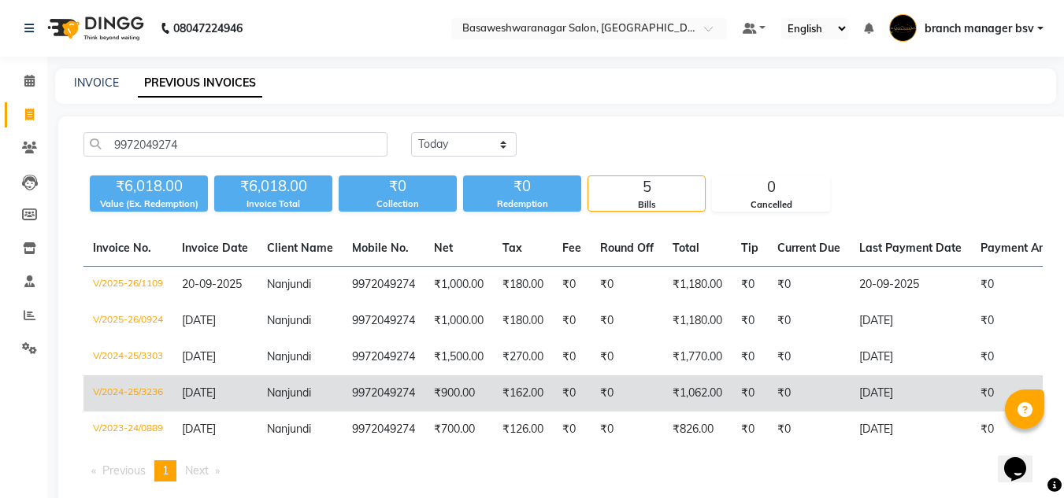
click at [249, 398] on td "17-02-2025" at bounding box center [214, 394] width 85 height 36
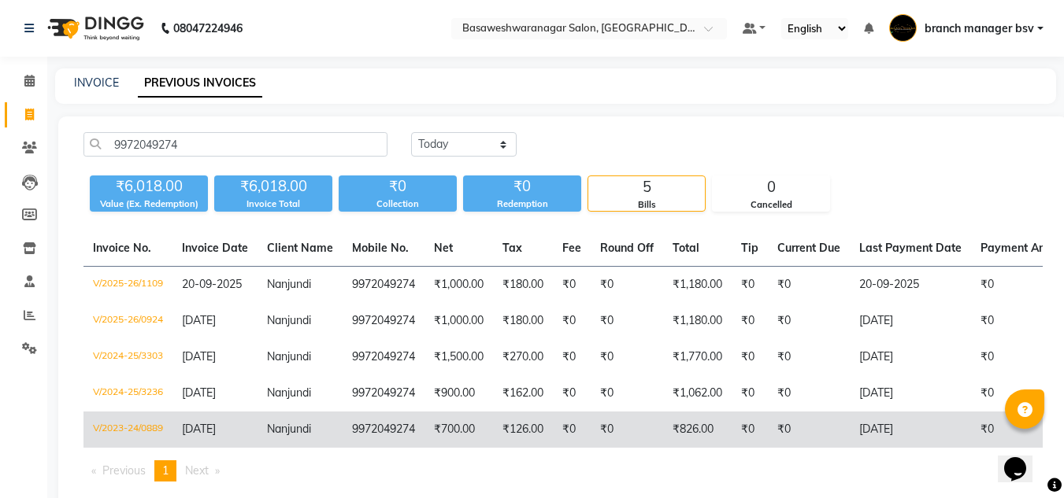
click at [345, 444] on td "9972049274" at bounding box center [384, 430] width 82 height 36
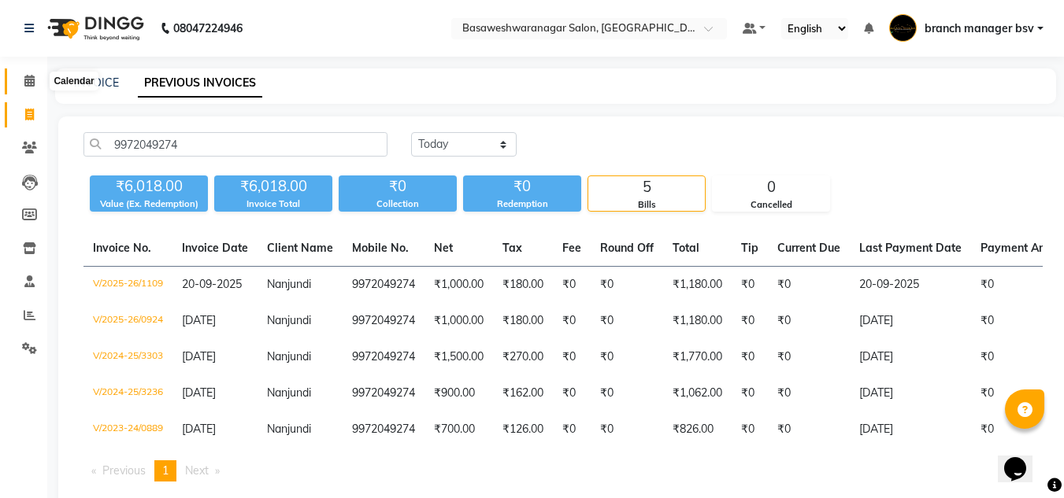
click at [33, 81] on icon at bounding box center [29, 81] width 10 height 12
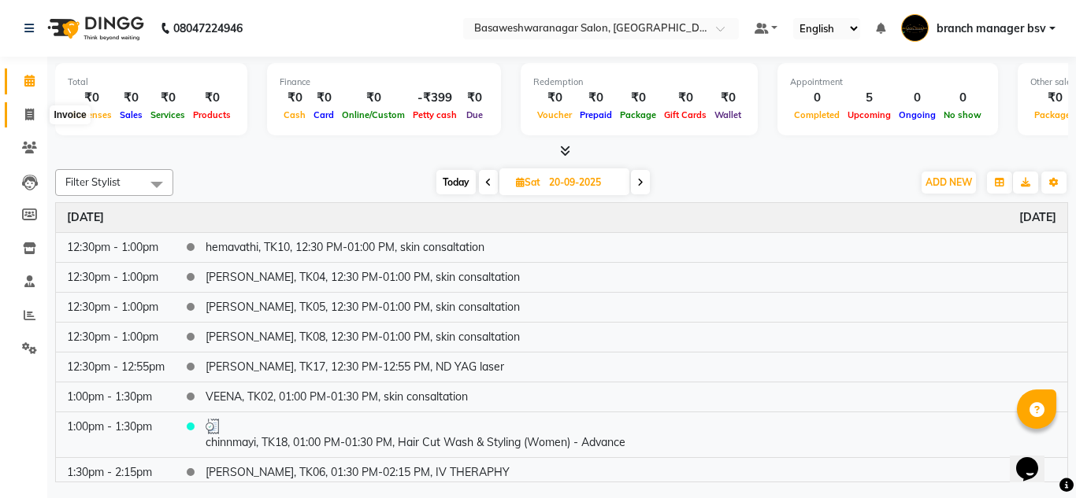
click at [32, 112] on icon at bounding box center [29, 115] width 9 height 12
select select "service"
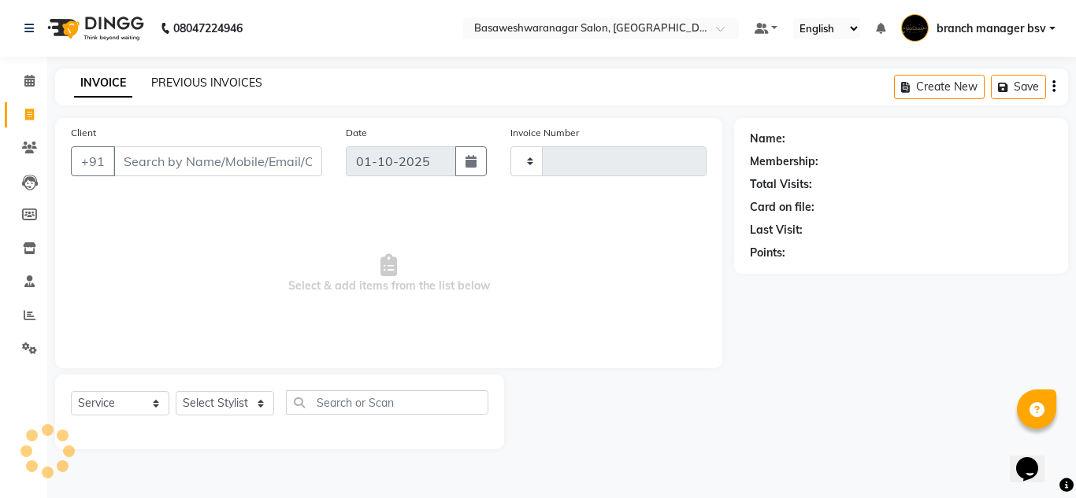
type input "1167"
select select "842"
click at [28, 81] on icon at bounding box center [29, 81] width 10 height 12
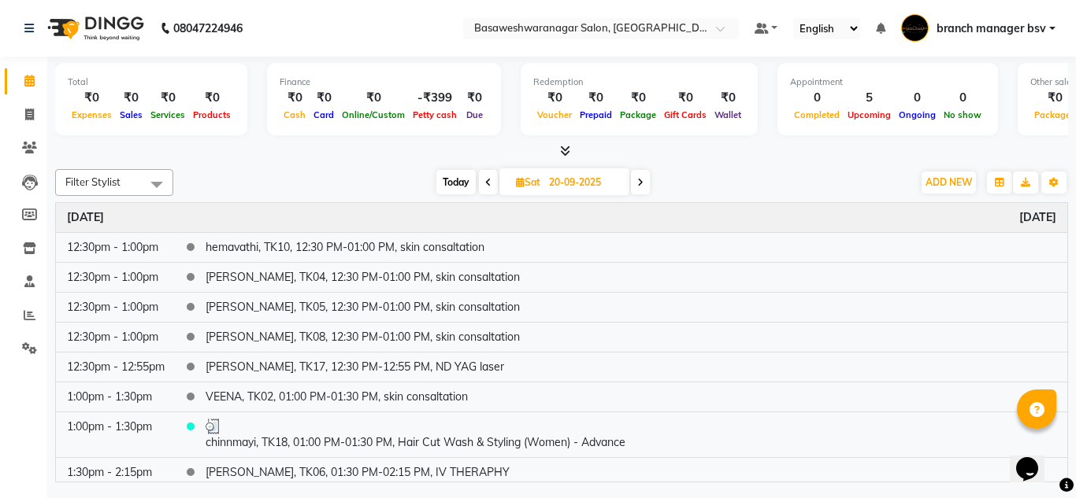
click at [558, 193] on input "20-09-2025" at bounding box center [583, 183] width 79 height 24
select select "9"
select select "2025"
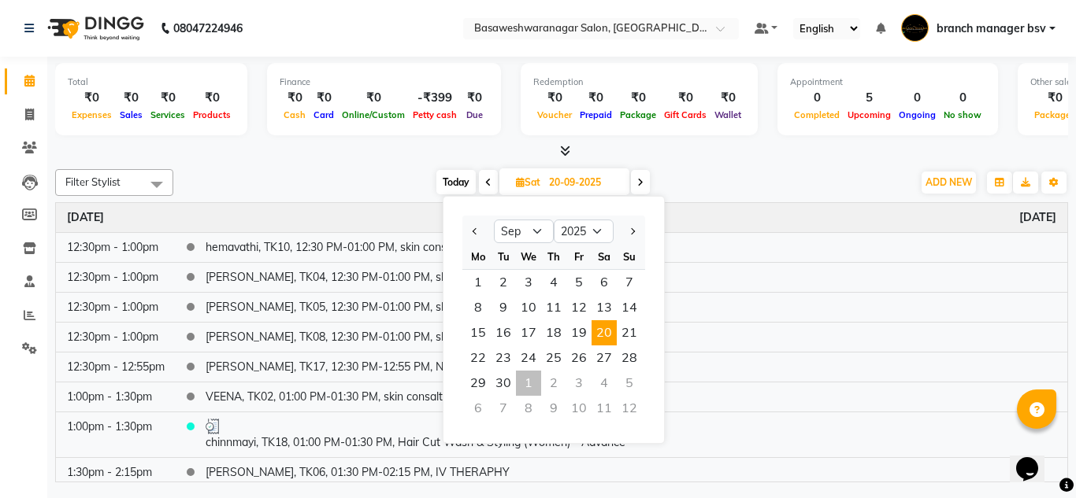
click at [535, 390] on div "1" at bounding box center [528, 383] width 25 height 25
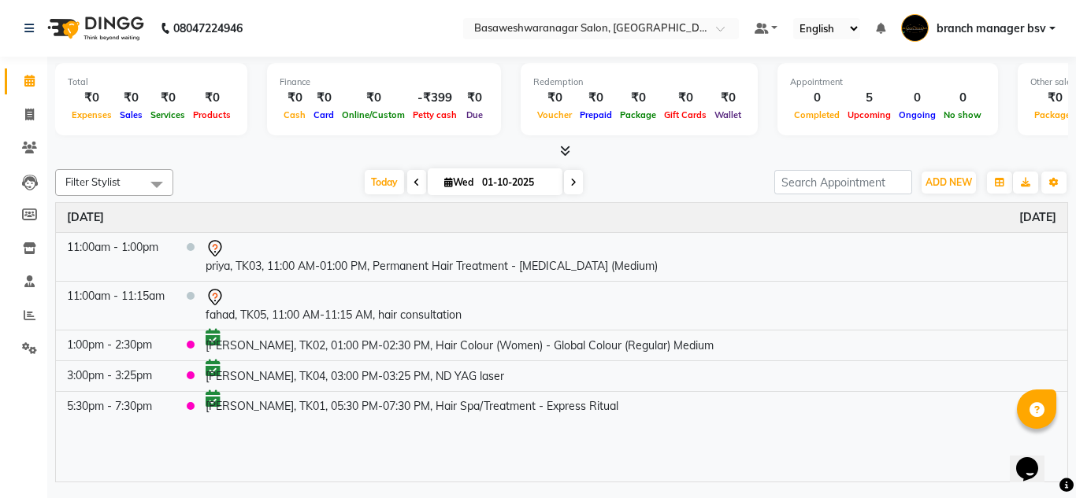
click at [573, 188] on span at bounding box center [573, 182] width 19 height 24
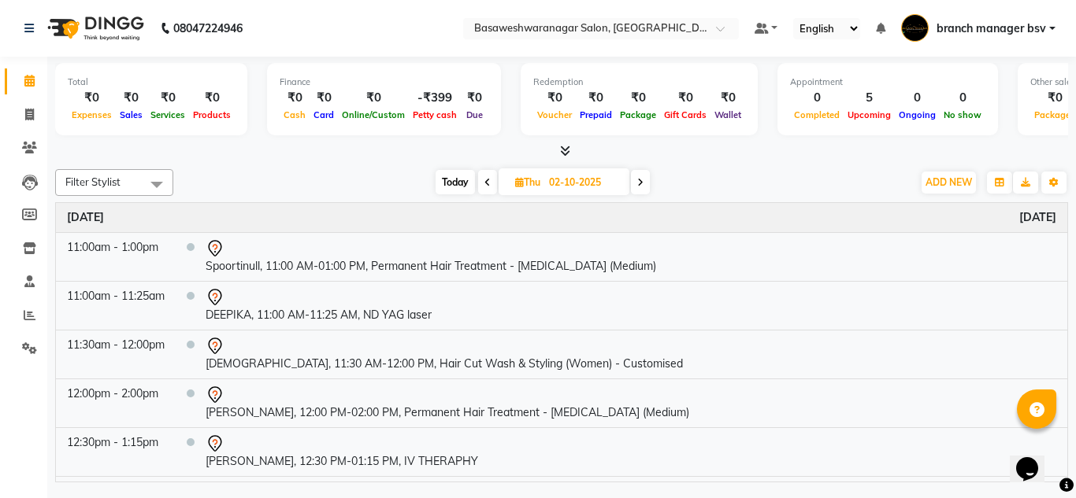
click at [636, 187] on span at bounding box center [640, 182] width 19 height 24
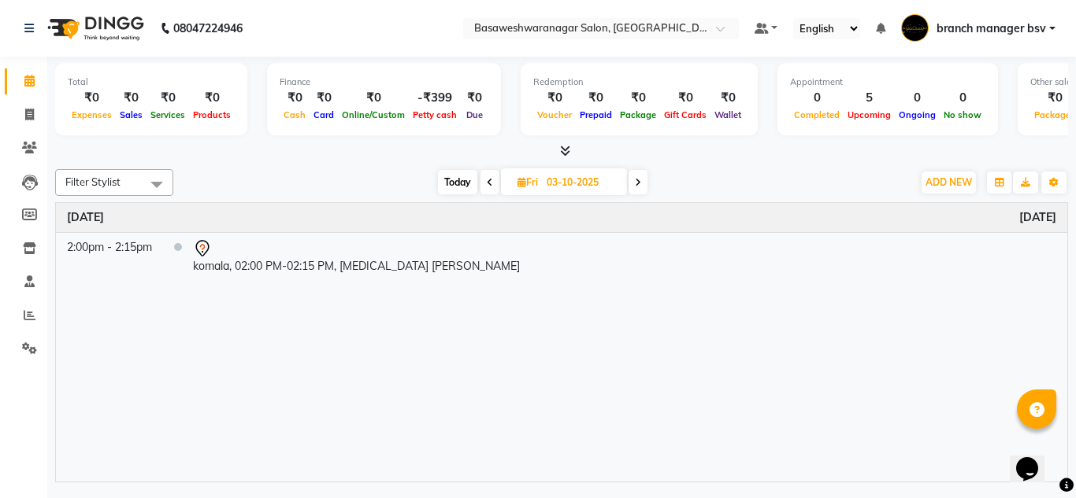
click at [636, 187] on icon at bounding box center [638, 182] width 6 height 9
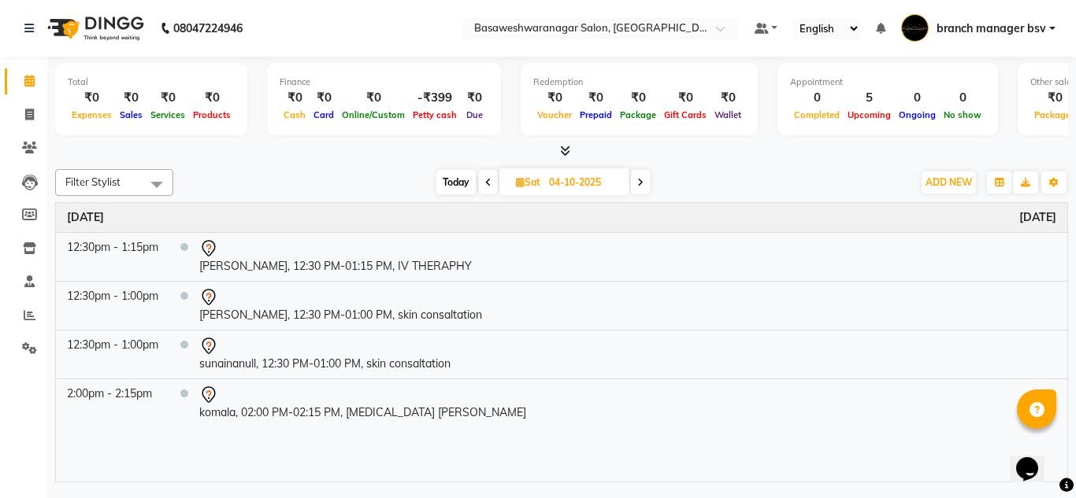
click at [636, 187] on span at bounding box center [640, 182] width 19 height 24
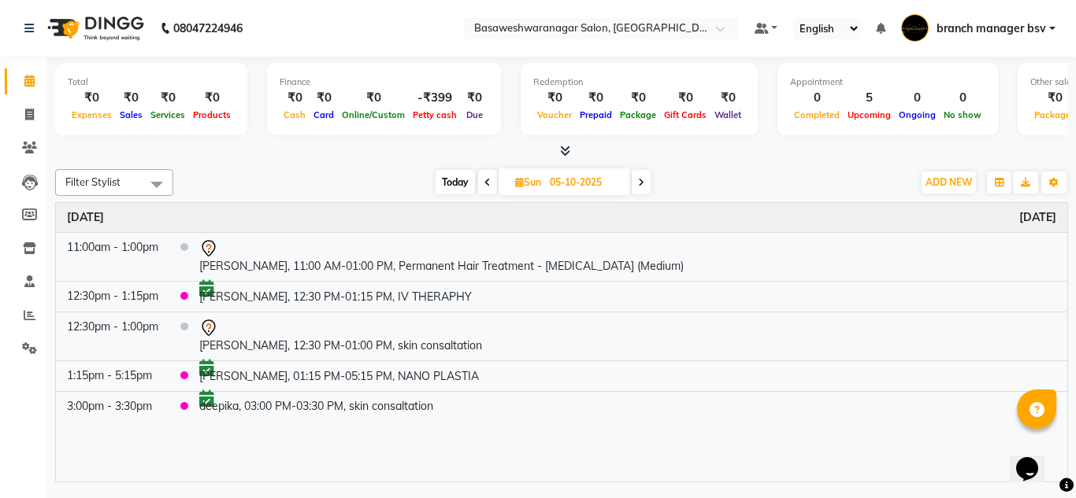
click at [491, 184] on span at bounding box center [487, 182] width 19 height 24
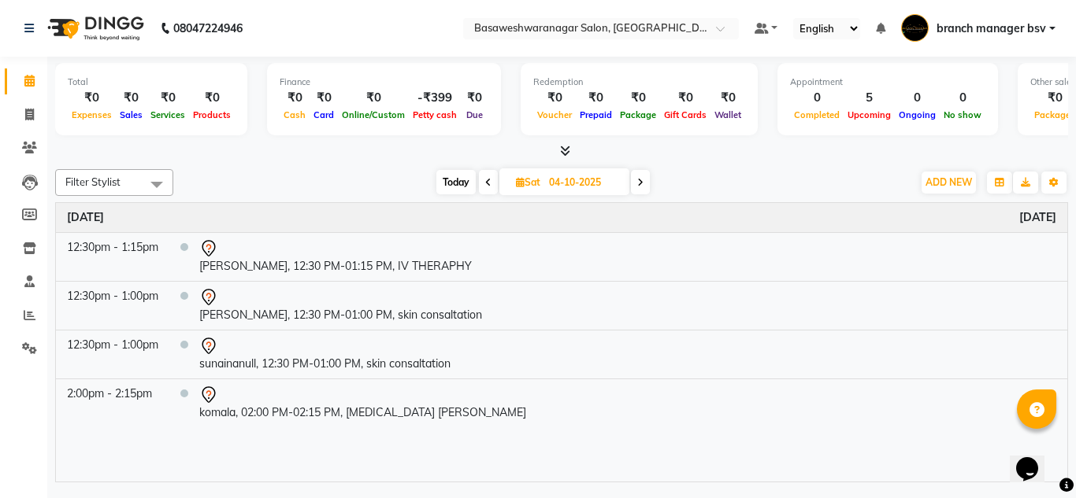
click at [491, 184] on span at bounding box center [488, 182] width 19 height 24
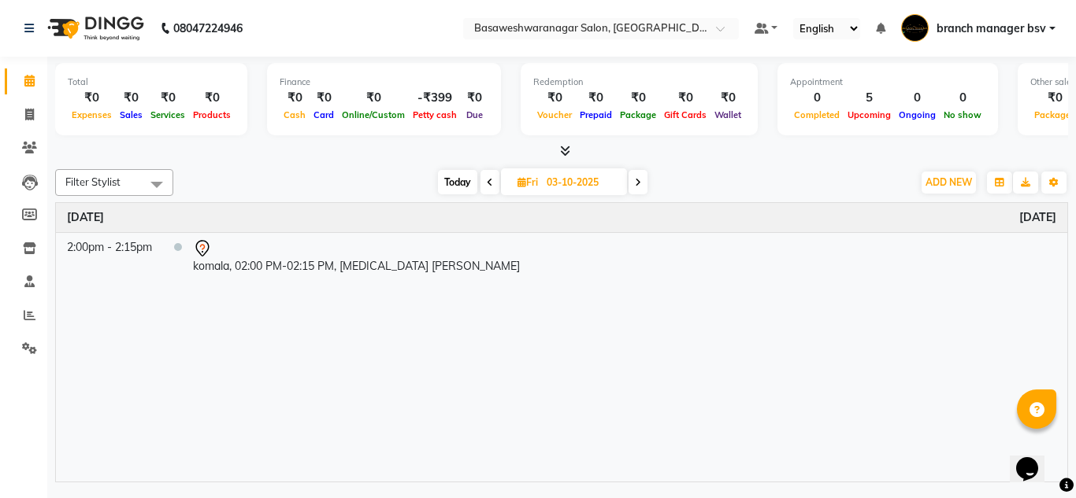
click at [491, 184] on icon at bounding box center [490, 182] width 6 height 9
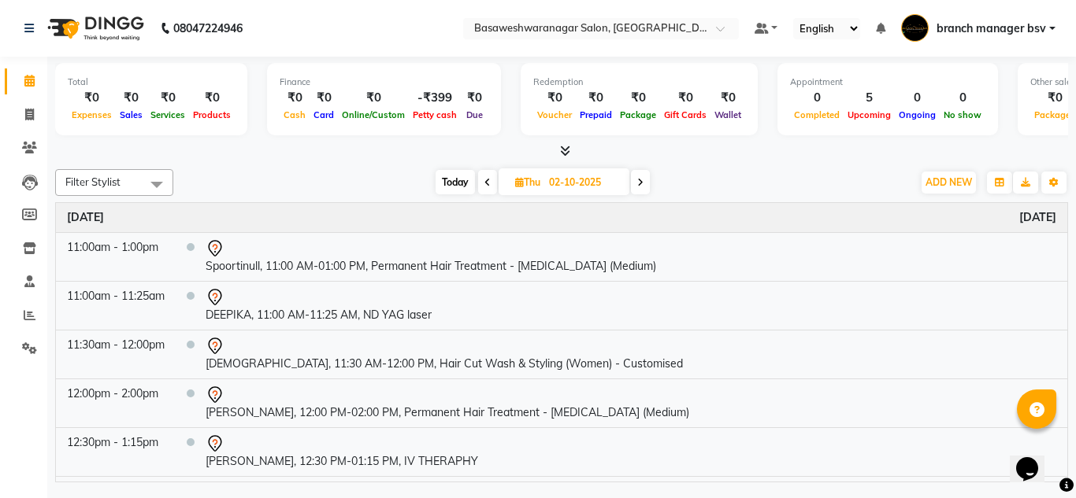
click at [491, 184] on span at bounding box center [487, 182] width 19 height 24
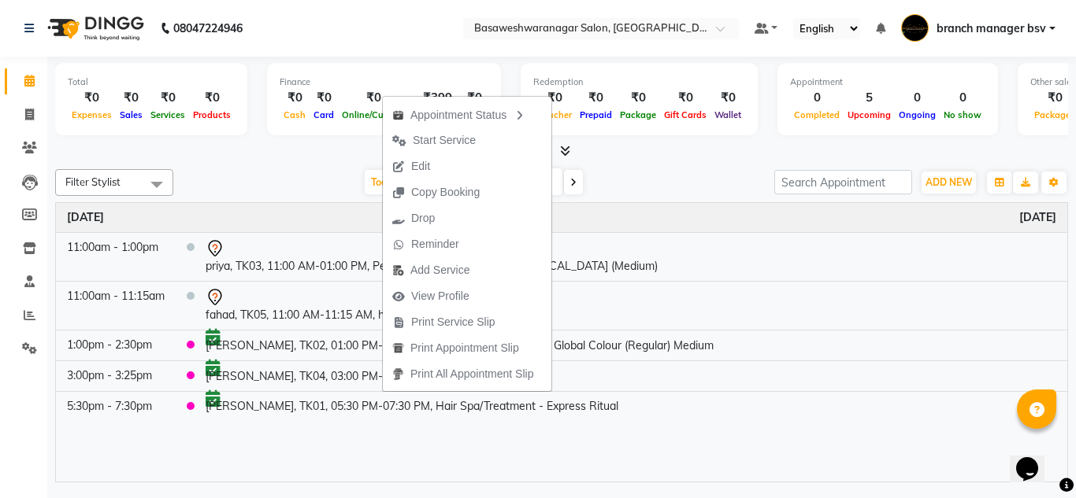
drag, startPoint x: 434, startPoint y: 164, endPoint x: 279, endPoint y: 165, distance: 155.1
click at [279, 165] on div "Filter Stylist Select All branch manager bsv Dr mehzabin Dr.Jabin JASSI Jayshre…" at bounding box center [561, 323] width 1013 height 320
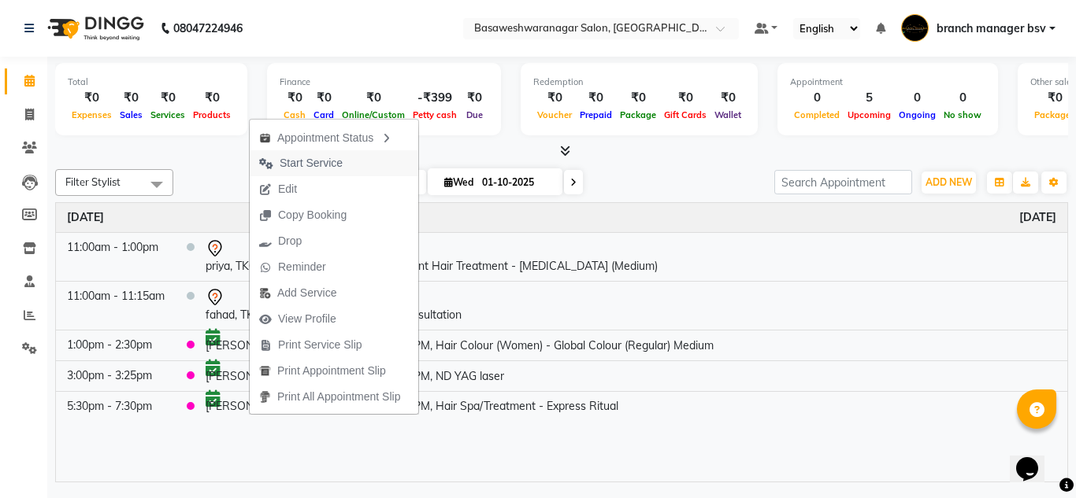
click at [339, 174] on span "Start Service" at bounding box center [301, 163] width 102 height 26
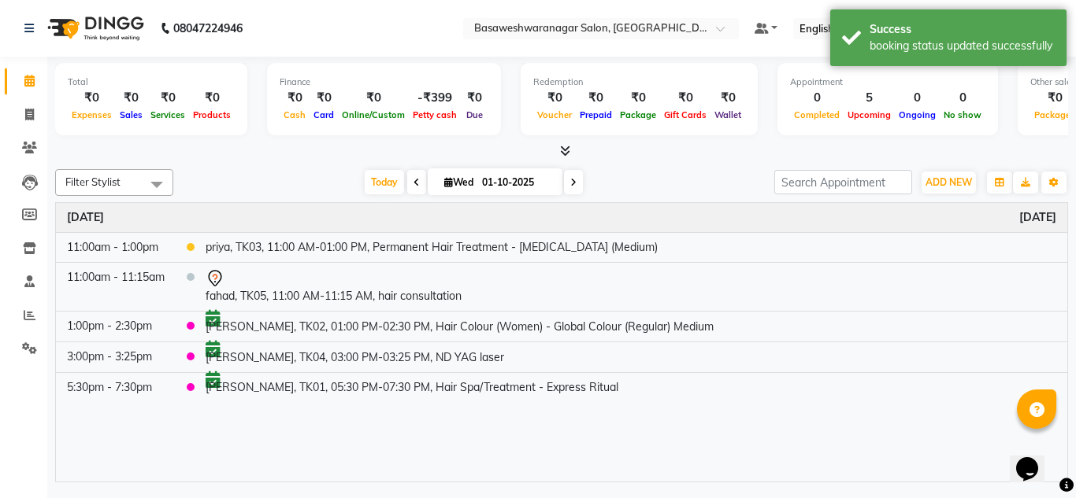
click at [409, 184] on span at bounding box center [416, 182] width 19 height 24
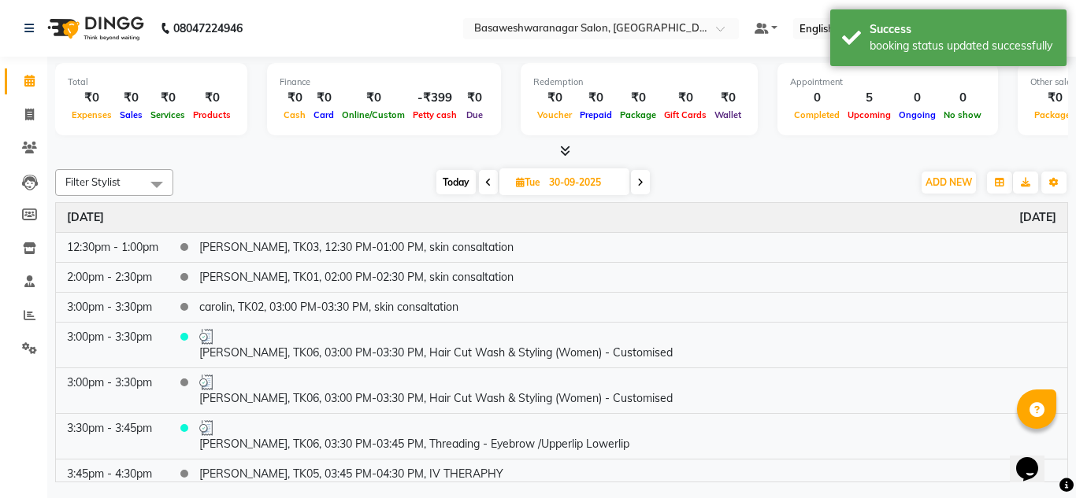
click at [486, 180] on icon at bounding box center [488, 182] width 6 height 9
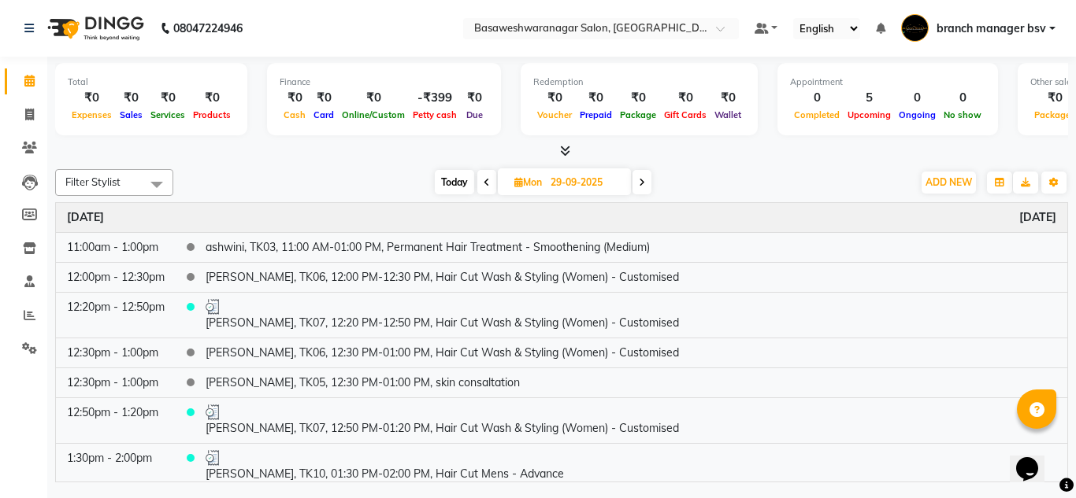
click at [636, 190] on span at bounding box center [641, 182] width 19 height 24
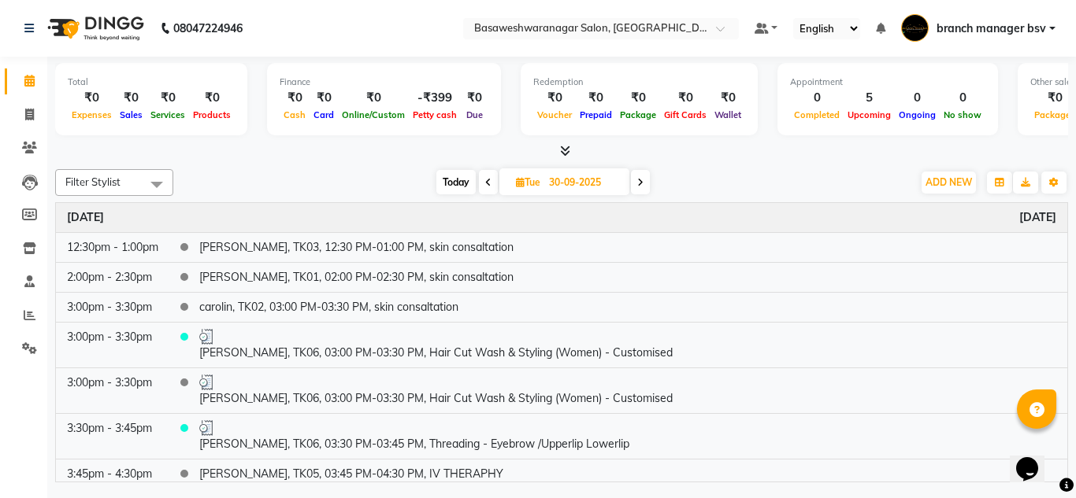
click at [643, 182] on icon at bounding box center [640, 182] width 6 height 9
type input "01-10-2025"
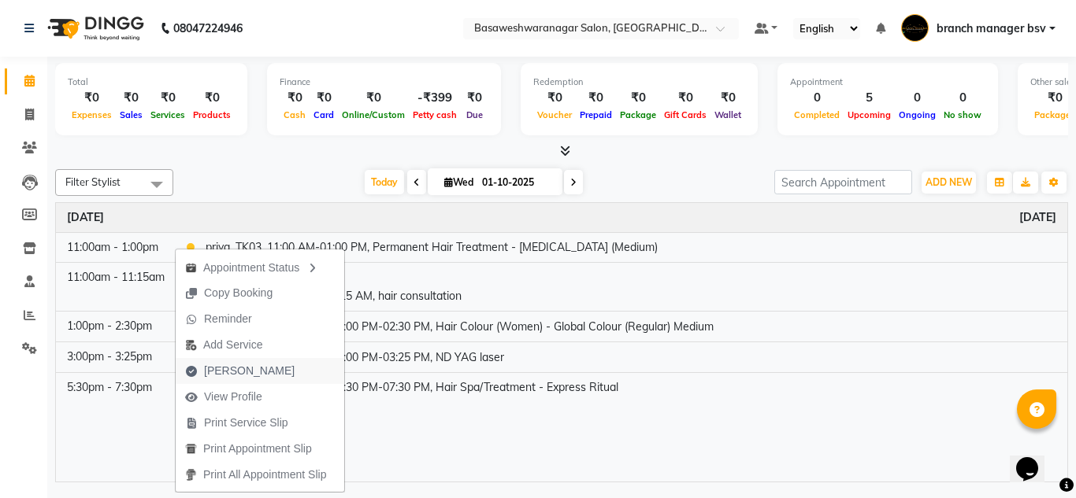
click at [245, 376] on span "Mark Done" at bounding box center [249, 371] width 91 height 17
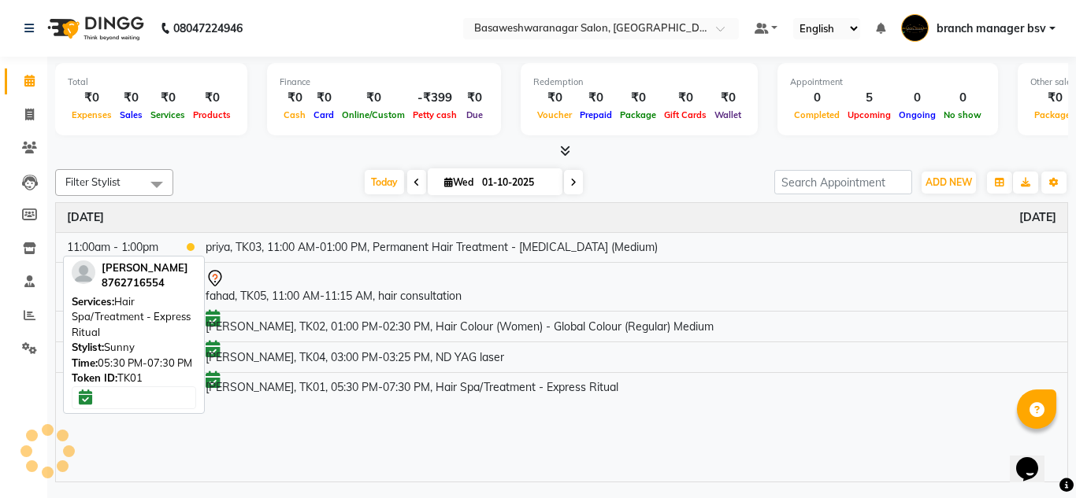
select select "842"
select select "service"
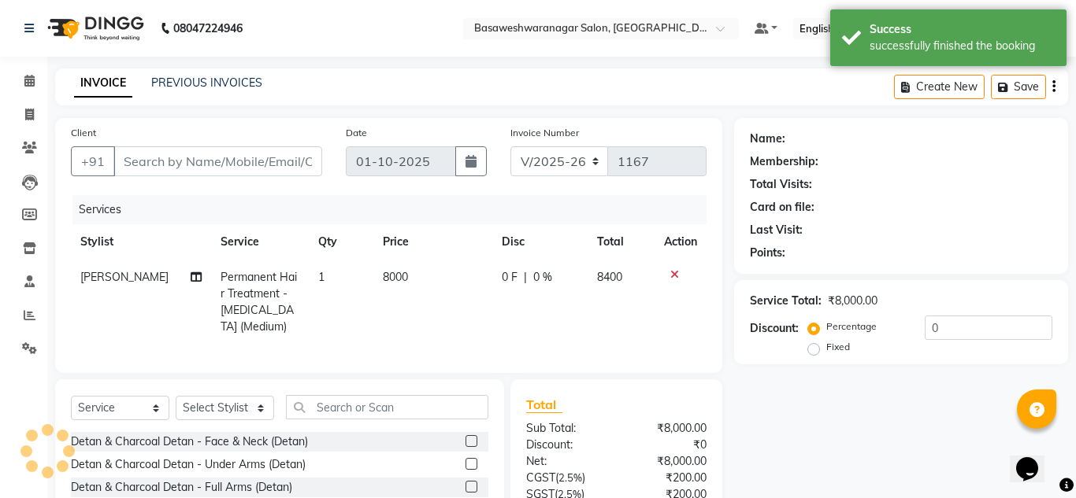
type input "9060724716"
select select "13737"
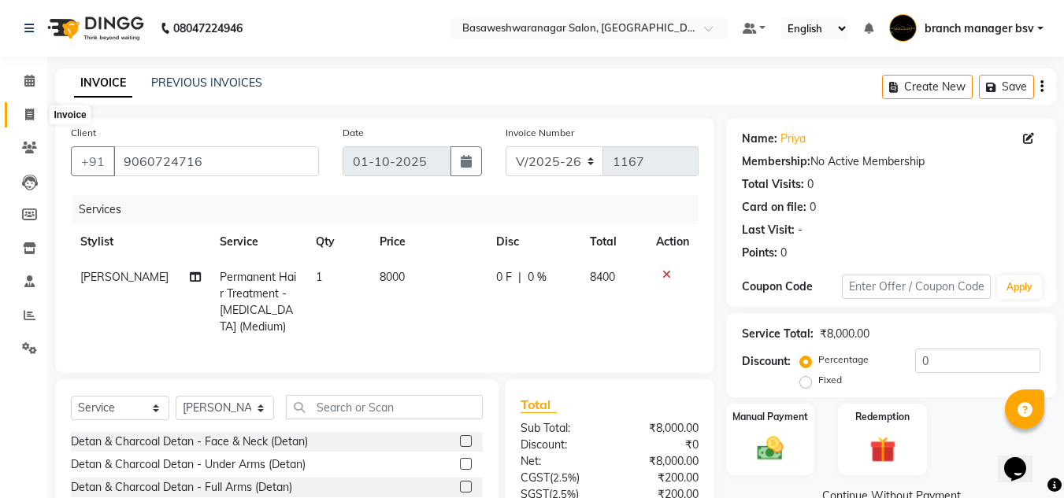
click at [35, 110] on span at bounding box center [30, 115] width 28 height 18
select select "service"
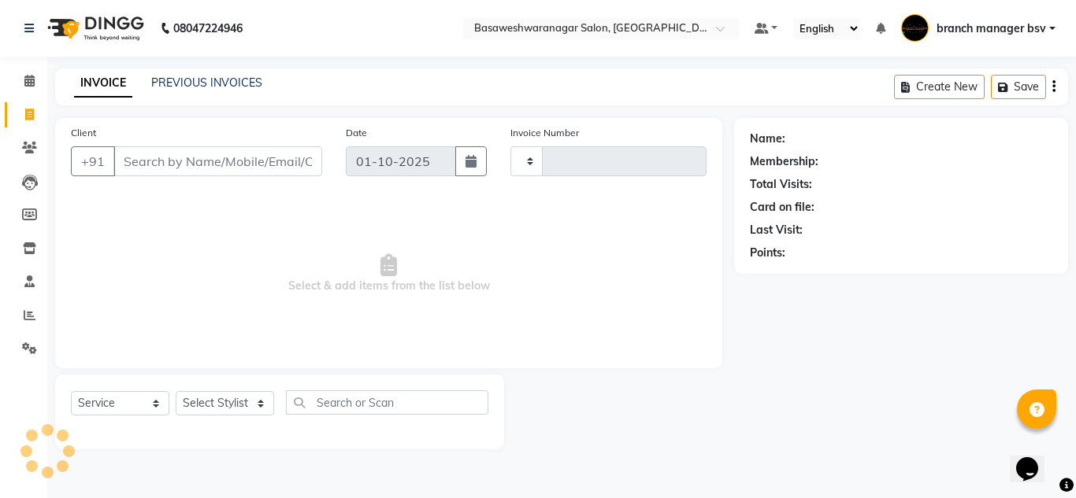
type input "1167"
select select "842"
click at [32, 81] on icon at bounding box center [29, 81] width 10 height 12
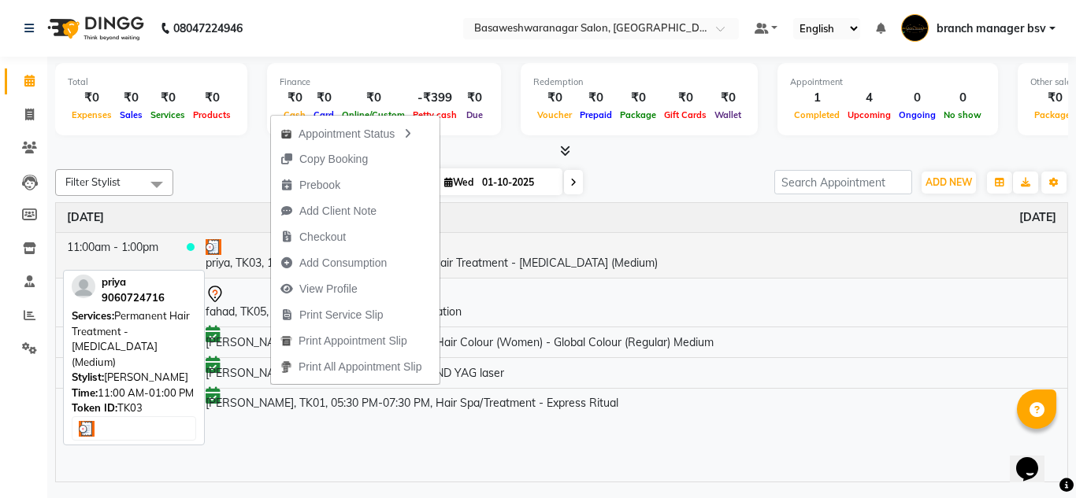
click at [126, 250] on td "11:00am - 1:00pm" at bounding box center [116, 255] width 120 height 46
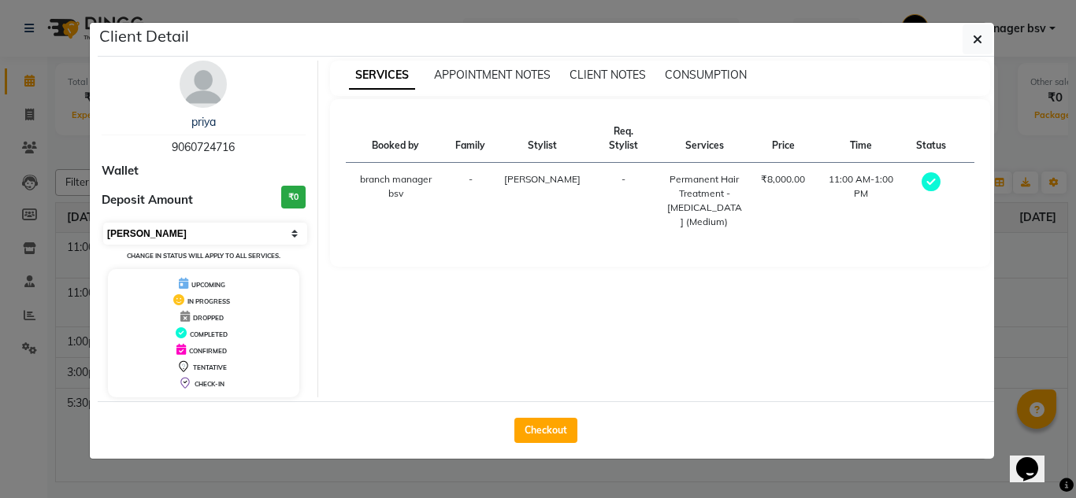
click at [249, 240] on select "Select MARK DONE UPCOMING" at bounding box center [205, 234] width 204 height 22
click at [229, 348] on div "CONFIRMED" at bounding box center [203, 350] width 179 height 17
click at [224, 354] on span "CONFIRMED" at bounding box center [208, 351] width 38 height 8
click at [439, 224] on div "Booked by Family Stylist Req. Stylist Services Price Time Status branch manager…" at bounding box center [660, 183] width 661 height 168
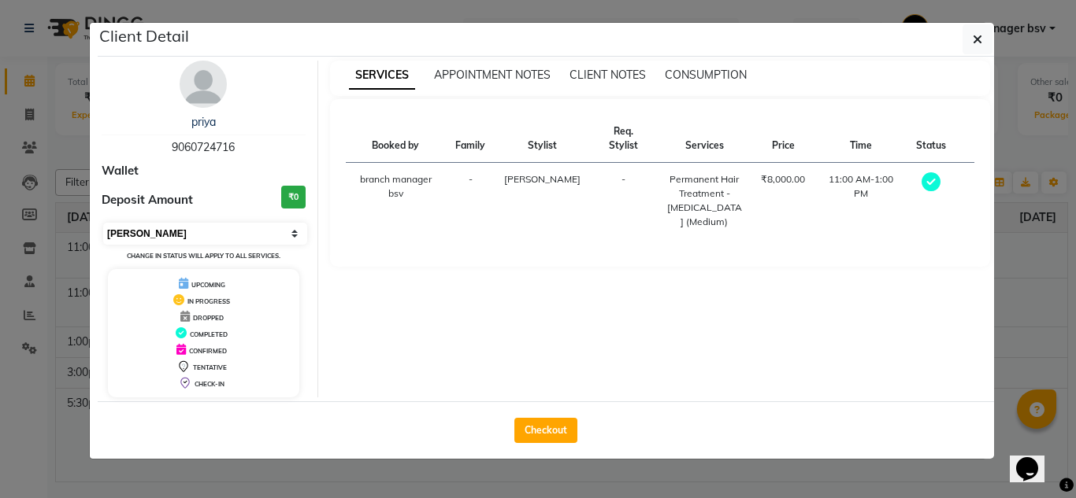
click at [302, 229] on select "Select MARK DONE UPCOMING" at bounding box center [205, 234] width 204 height 22
select select "select"
click at [103, 223] on select "Select MARK DONE UPCOMING" at bounding box center [205, 234] width 204 height 22
click at [290, 242] on select "Select MARK DONE UPCOMING" at bounding box center [205, 234] width 204 height 22
click at [579, 336] on div "SERVICES APPOINTMENT NOTES CLIENT NOTES CONSUMPTION Booked by Family Stylist Re…" at bounding box center [660, 229] width 684 height 337
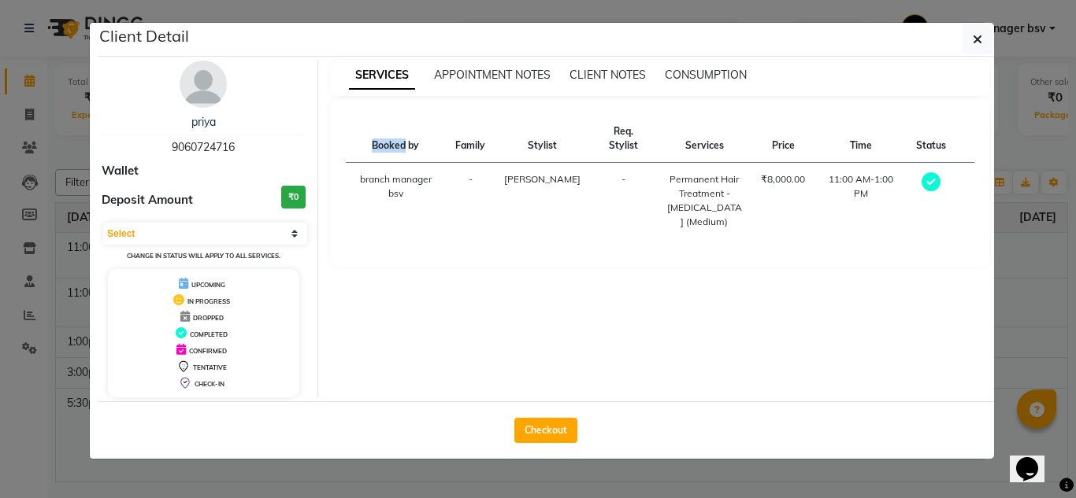
click at [579, 336] on div "SERVICES APPOINTMENT NOTES CLIENT NOTES CONSUMPTION Booked by Family Stylist Re…" at bounding box center [660, 229] width 684 height 337
click at [354, 471] on ngb-modal-window "Client Detail priya 9060724716 Wallet Deposit Amount ₹0 Select MARK DONE UPCOMI…" at bounding box center [538, 249] width 1076 height 498
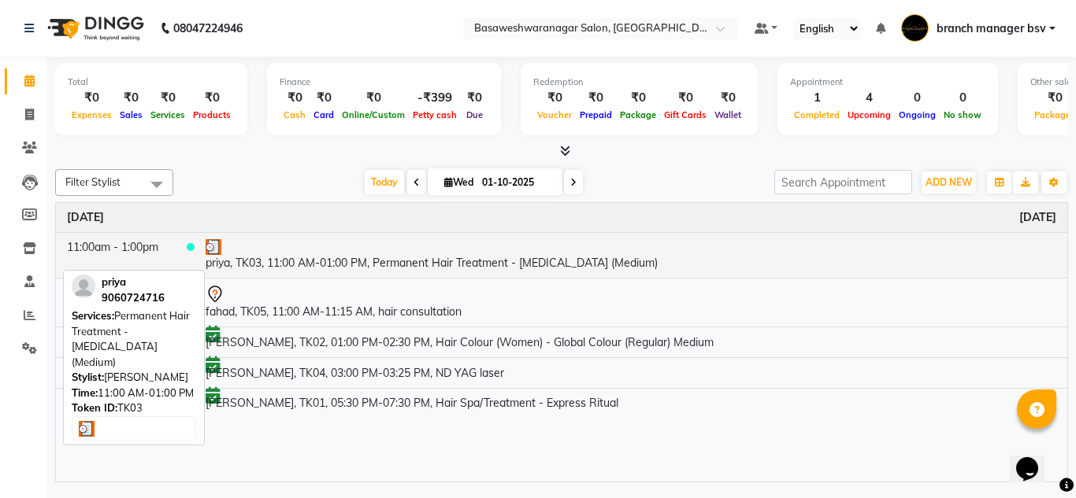
click at [644, 271] on td "priya, TK03, 11:00 AM-01:00 PM, Permanent Hair Treatment - Botox (Medium)" at bounding box center [631, 255] width 873 height 46
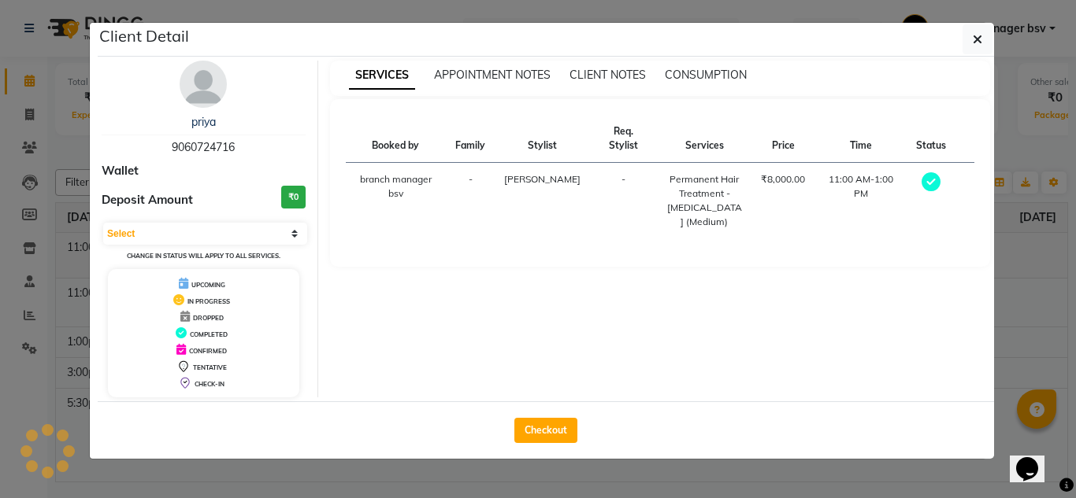
select select "3"
click at [61, 454] on ngb-modal-window "Client Detail priya 9060724716 Wallet Deposit Amount ₹0 Select MARK DONE UPCOMI…" at bounding box center [538, 249] width 1076 height 498
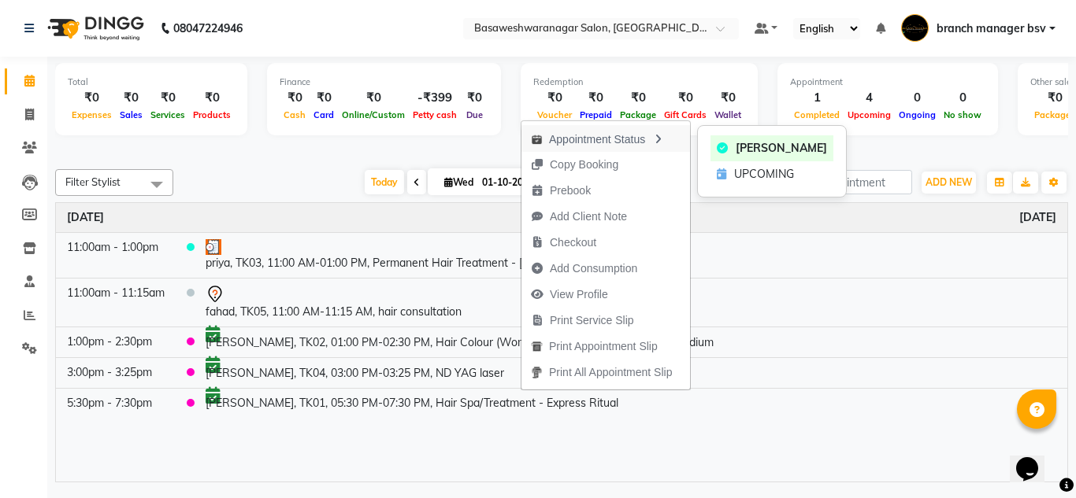
click at [623, 143] on div "Appointment Status" at bounding box center [605, 138] width 169 height 27
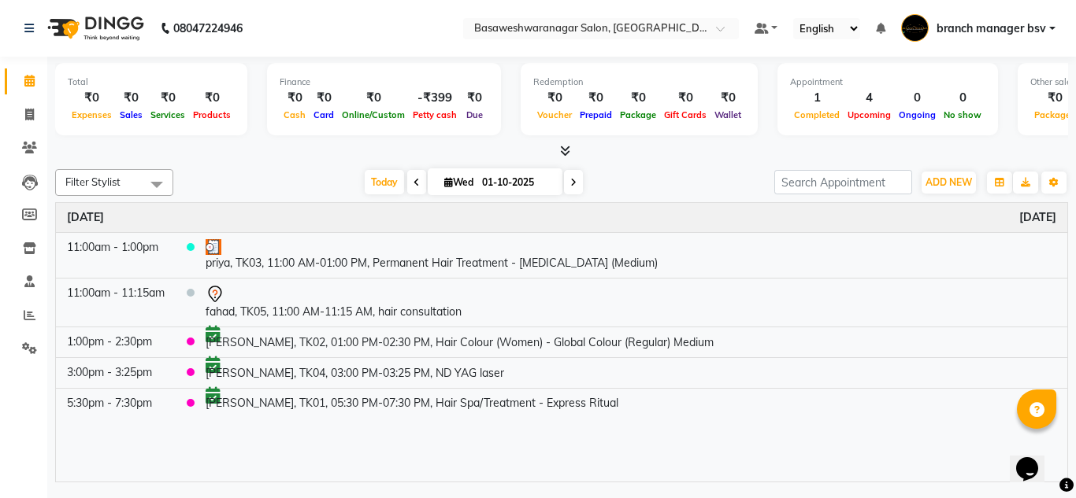
click at [673, 151] on div at bounding box center [561, 151] width 1013 height 17
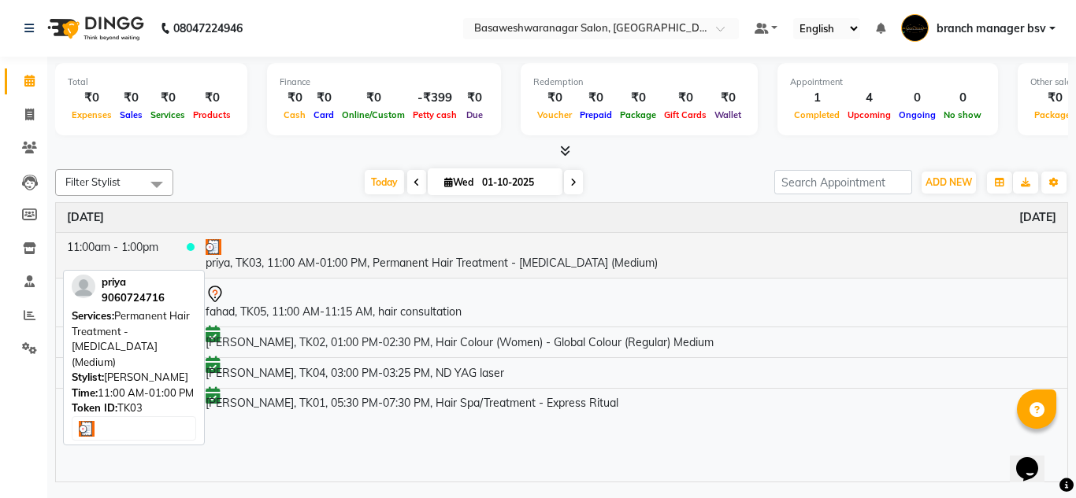
click at [746, 243] on div at bounding box center [631, 247] width 851 height 16
select select "3"
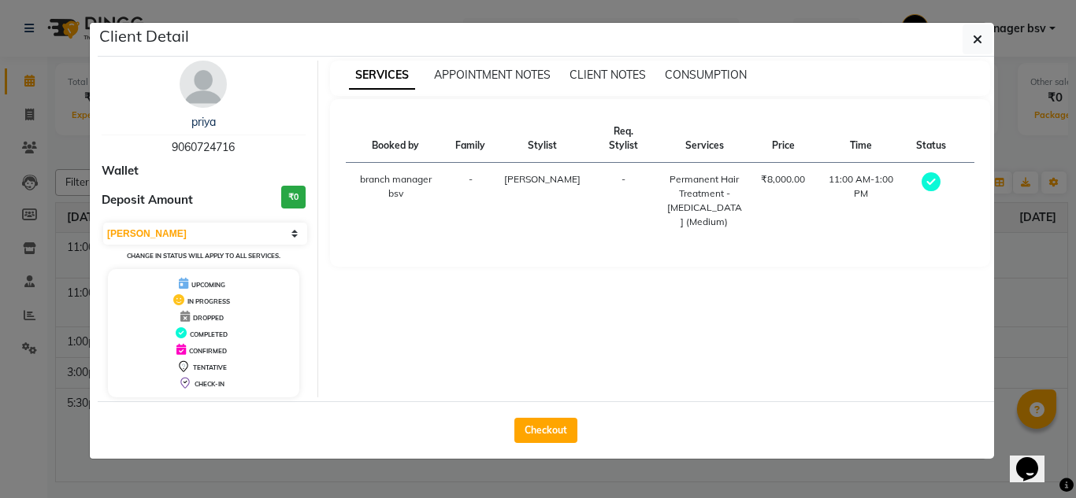
click at [648, 18] on ngb-modal-window "Client Detail priya 9060724716 Wallet Deposit Amount ₹0 Select MARK DONE UPCOMI…" at bounding box center [538, 249] width 1076 height 498
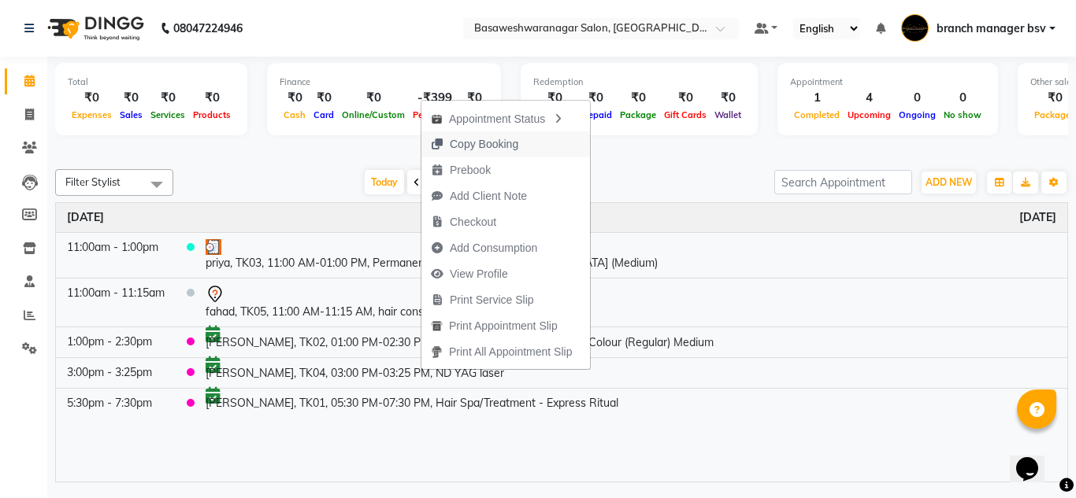
click at [435, 139] on icon "button" at bounding box center [437, 144] width 13 height 11
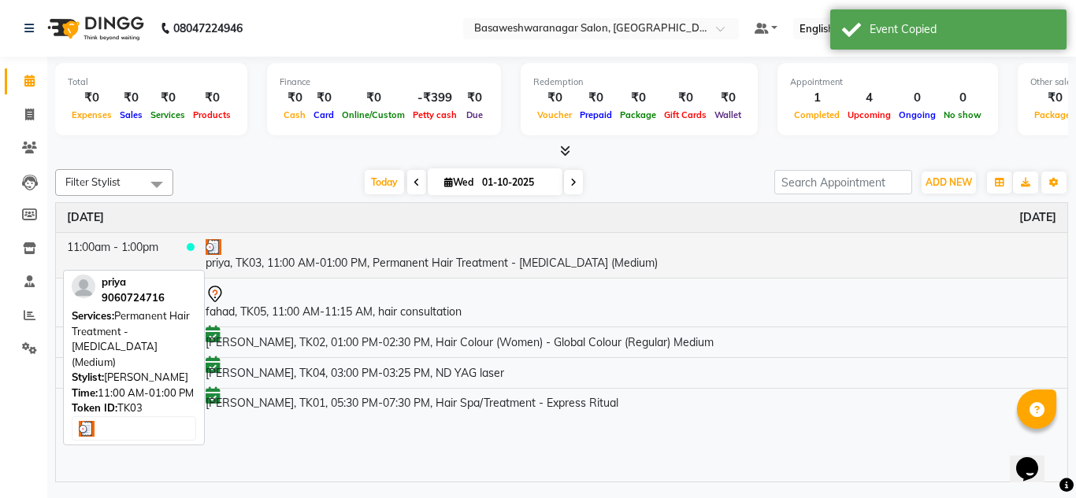
click at [433, 240] on div at bounding box center [631, 247] width 851 height 16
select select "3"
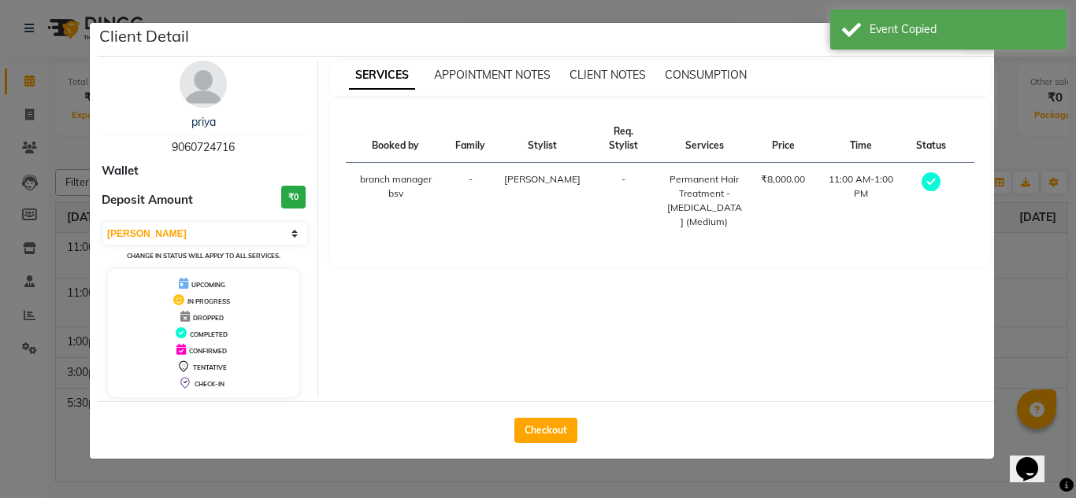
drag, startPoint x: 433, startPoint y: 240, endPoint x: 45, endPoint y: 404, distance: 421.4
click at [45, 404] on ngb-modal-window "Client Detail priya 9060724716 Wallet Deposit Amount ₹0 Select MARK DONE UPCOMI…" at bounding box center [538, 249] width 1076 height 498
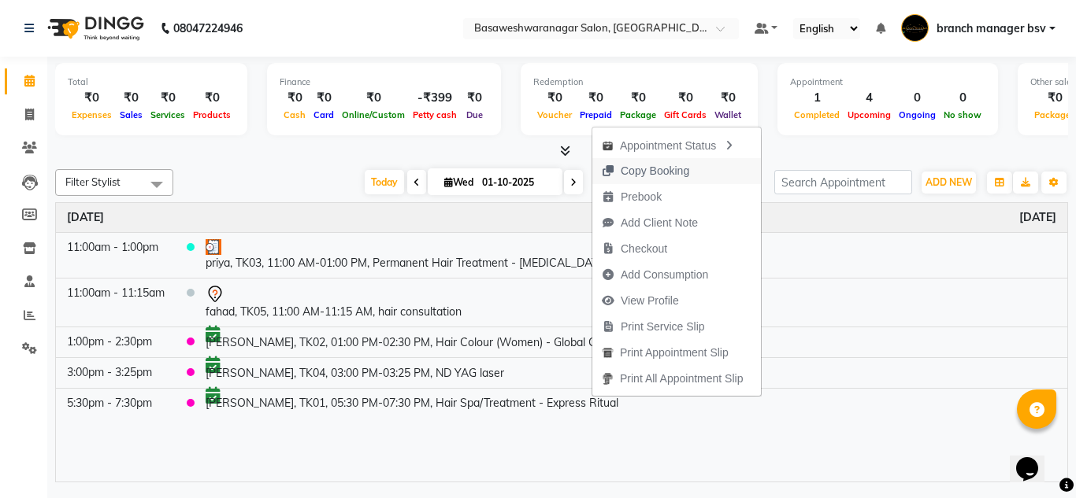
click at [643, 165] on span "Copy Booking" at bounding box center [655, 171] width 69 height 17
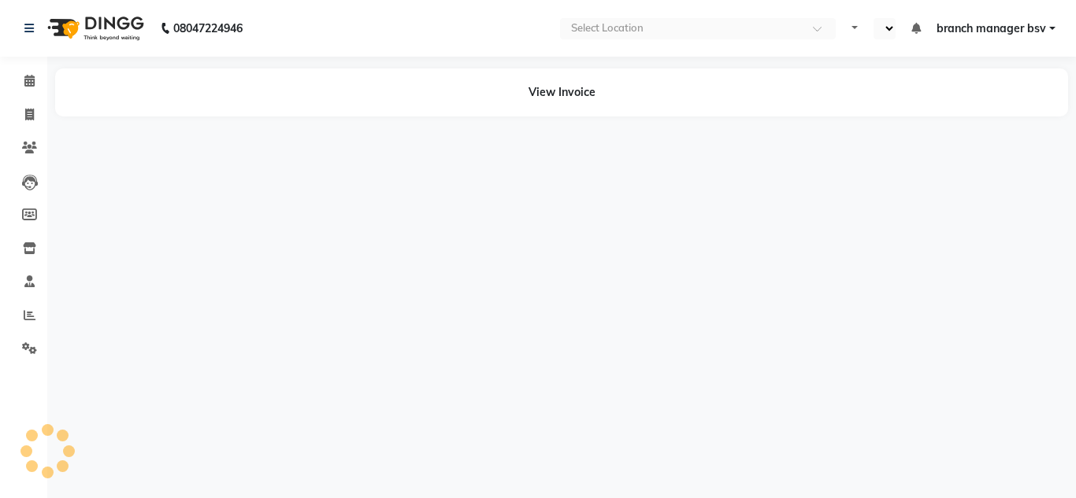
select select "en"
